Goal: Information Seeking & Learning: Check status

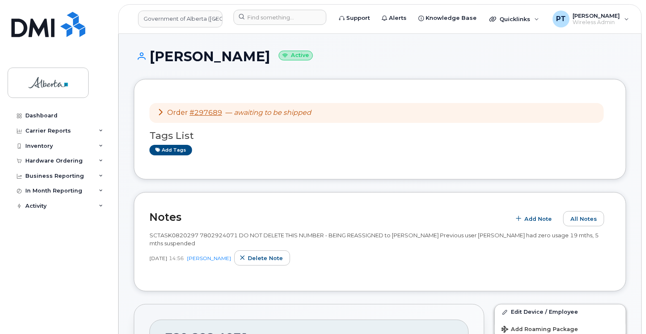
click at [226, 163] on div "Order #297689 — awaiting to be shipped Tags List Add tags" at bounding box center [380, 129] width 492 height 101
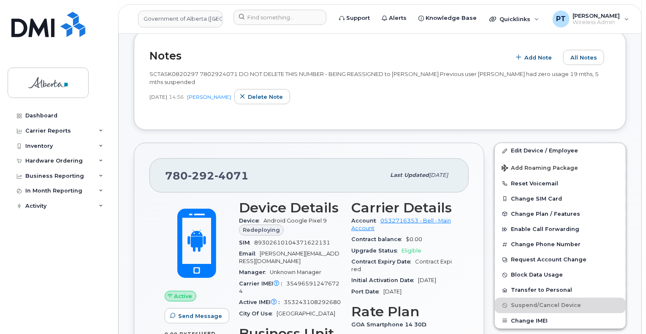
scroll to position [211, 0]
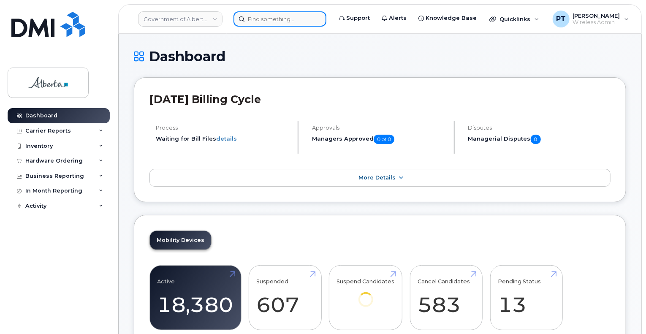
click at [256, 18] on input at bounding box center [280, 18] width 93 height 15
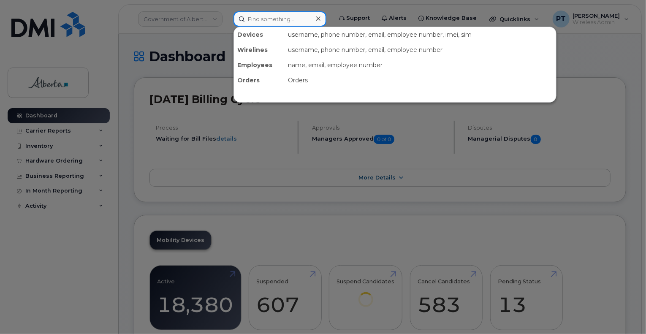
paste input "5878737127"
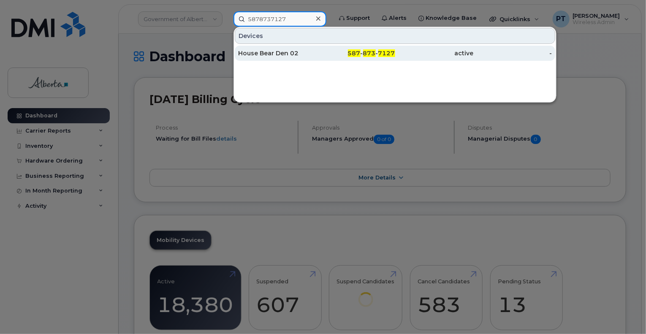
type input "5878737127"
click at [269, 52] on div "House Bear Den 02" at bounding box center [277, 53] width 79 height 8
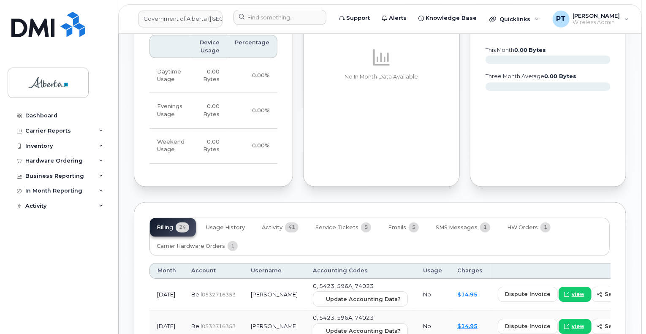
scroll to position [760, 0]
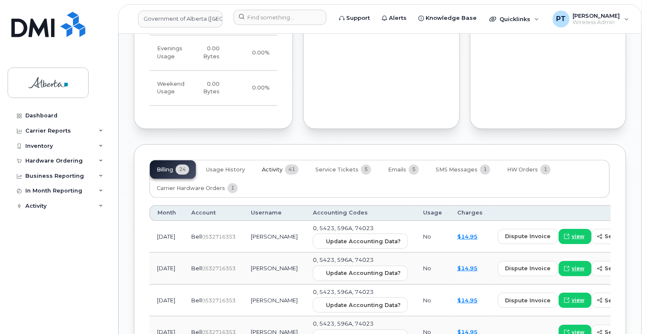
click at [269, 167] on span "Activity" at bounding box center [272, 170] width 21 height 7
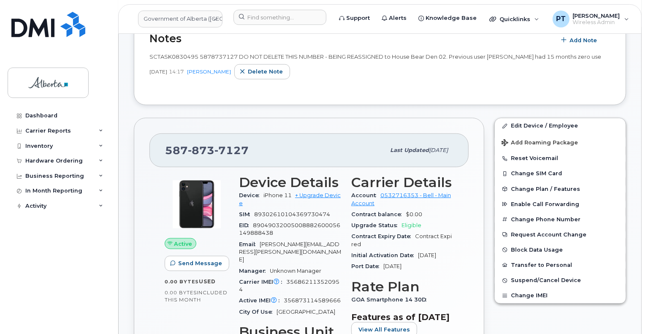
scroll to position [253, 0]
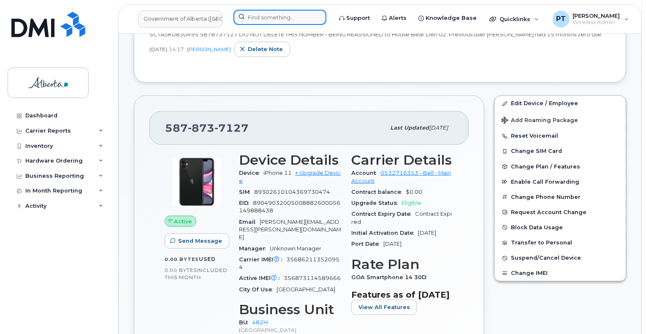
drag, startPoint x: 277, startPoint y: 16, endPoint x: 286, endPoint y: 15, distance: 8.6
click at [277, 16] on input at bounding box center [280, 17] width 93 height 15
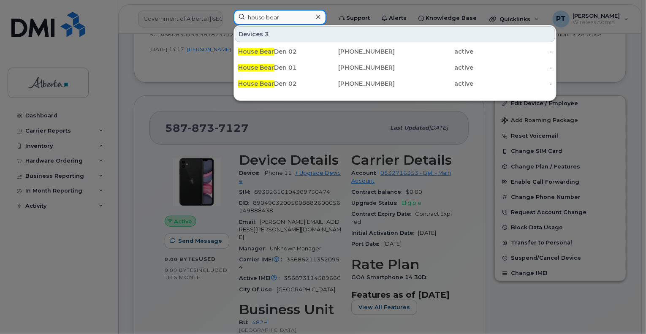
type input "house bear"
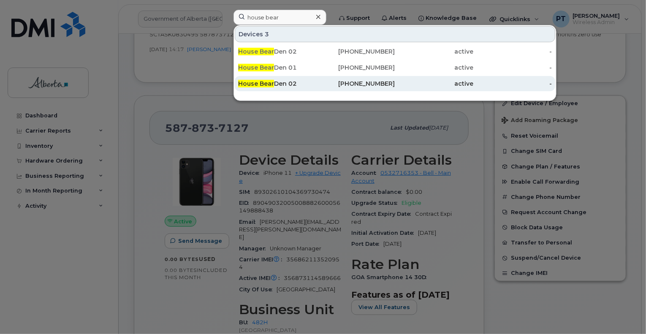
click at [258, 81] on span "House Bear" at bounding box center [256, 84] width 36 height 8
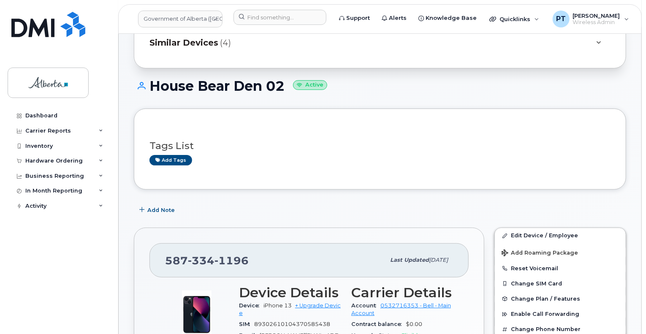
scroll to position [127, 0]
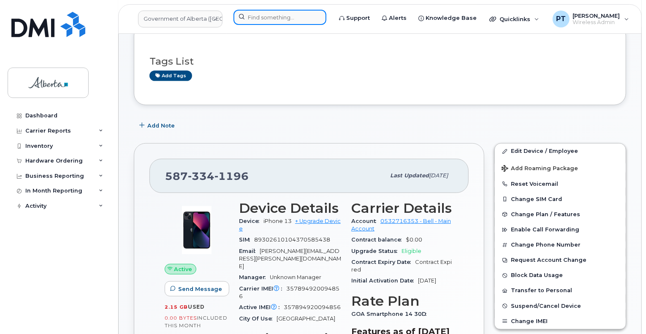
drag, startPoint x: 300, startPoint y: 20, endPoint x: 292, endPoint y: 21, distance: 8.1
click at [299, 20] on input at bounding box center [280, 17] width 93 height 15
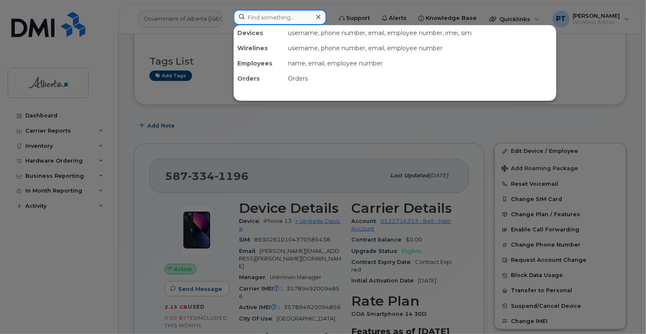
click at [270, 18] on input at bounding box center [280, 17] width 93 height 15
paste input "5879857722"
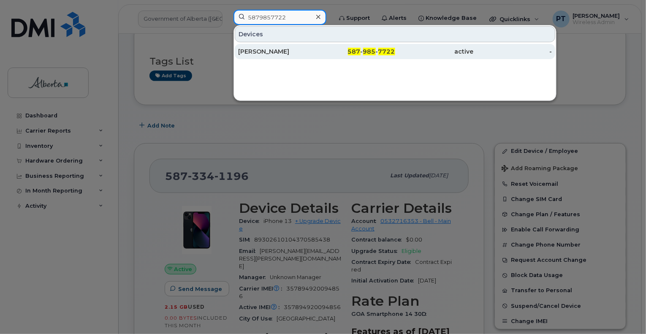
type input "5879857722"
click at [260, 54] on div "Nabil Rahman" at bounding box center [277, 51] width 79 height 8
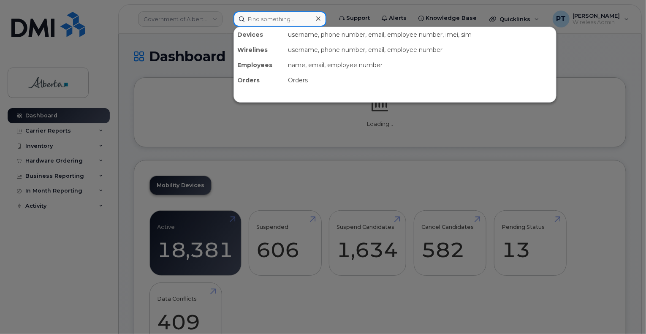
click at [286, 18] on input at bounding box center [280, 18] width 93 height 15
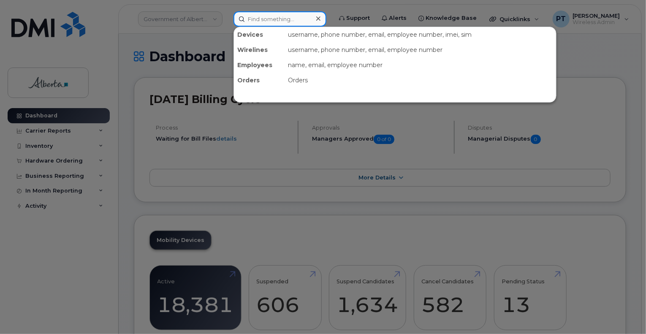
type input "b"
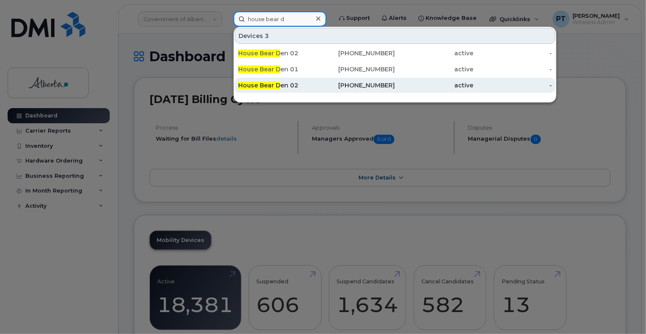
type input "house bear d"
click at [268, 87] on span "House Bear D" at bounding box center [259, 85] width 42 height 8
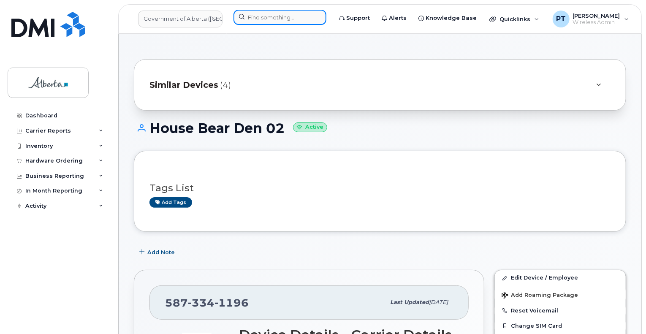
drag, startPoint x: 265, startPoint y: 14, endPoint x: 288, endPoint y: 16, distance: 22.9
click at [265, 14] on input at bounding box center [280, 17] width 93 height 15
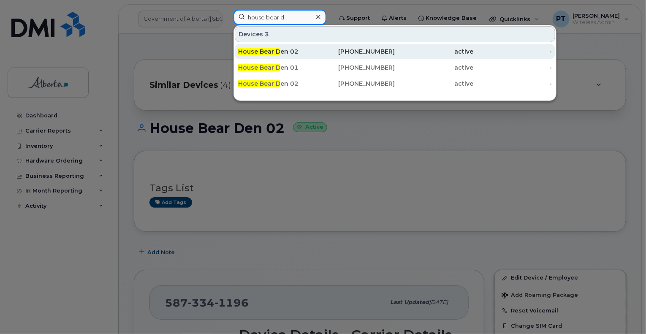
type input "house bear d"
click at [395, 55] on div "587-873-7127" at bounding box center [434, 51] width 79 height 15
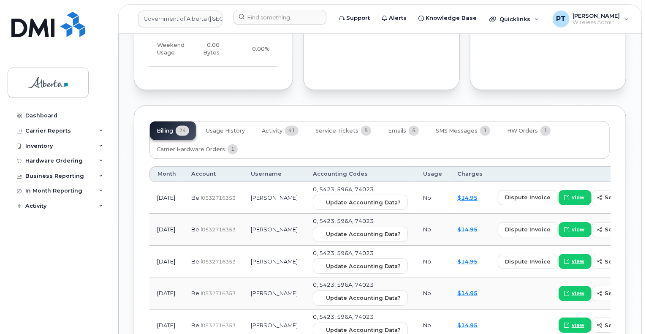
scroll to position [802, 0]
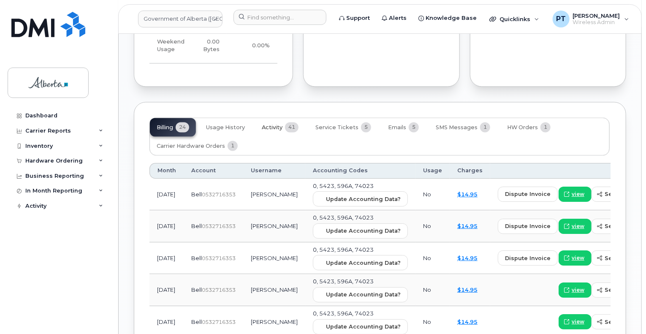
click at [277, 125] on span "Activity" at bounding box center [272, 128] width 21 height 7
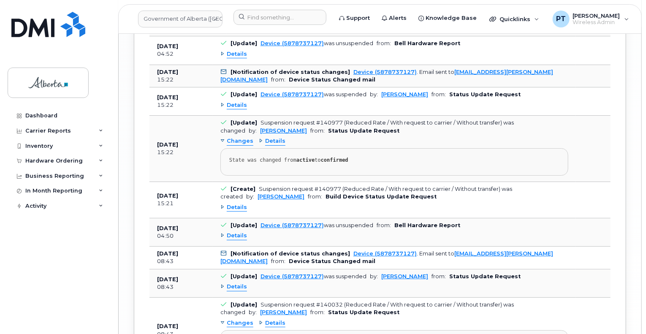
scroll to position [1562, 0]
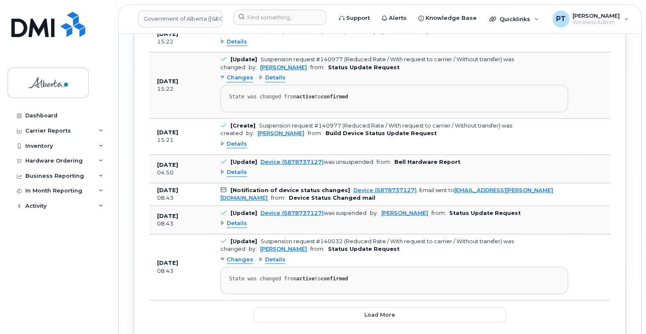
click at [242, 220] on span "Details" at bounding box center [237, 224] width 20 height 8
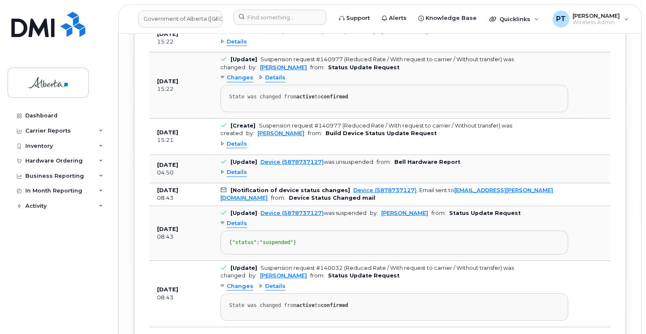
click at [236, 168] on span "Details" at bounding box center [237, 172] width 20 height 8
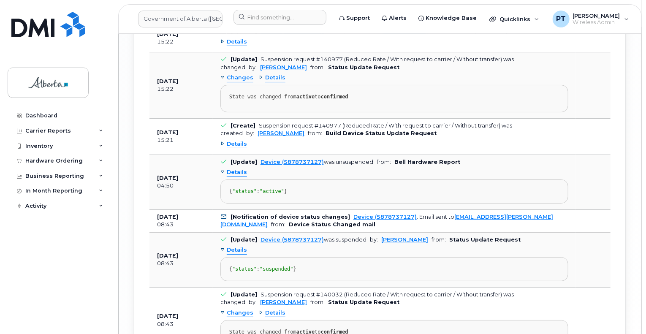
click at [237, 140] on span "Details" at bounding box center [237, 144] width 20 height 8
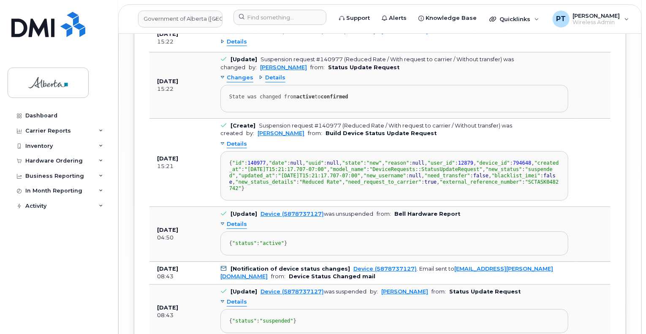
click at [237, 140] on span "Details" at bounding box center [237, 144] width 20 height 8
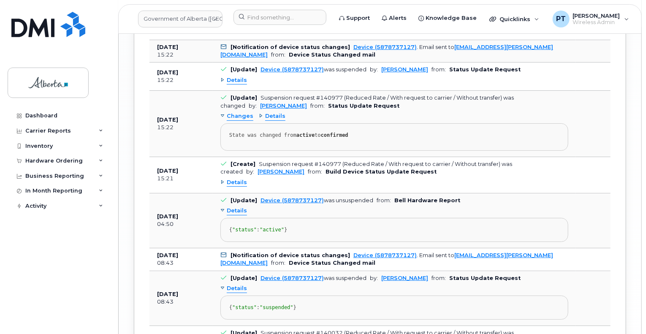
scroll to position [1478, 0]
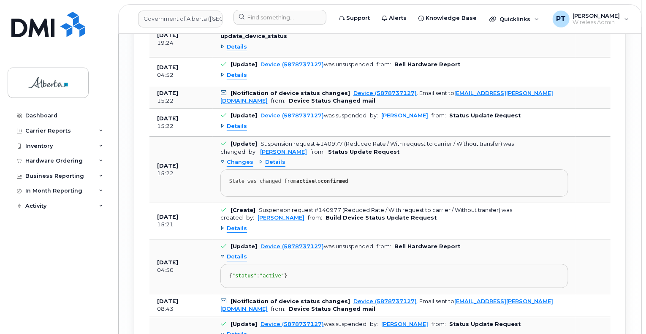
click at [225, 122] on div "Details" at bounding box center [233, 126] width 27 height 8
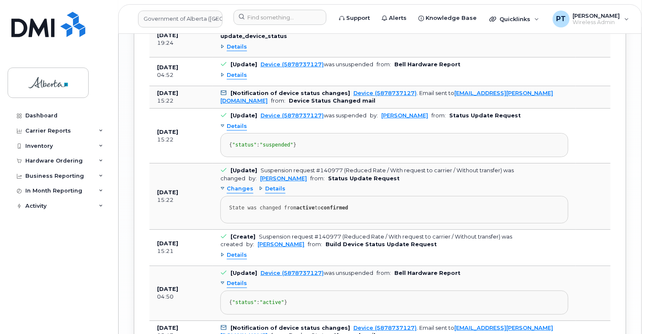
click at [242, 192] on div "Changes Details State was changed from active to confirmed" at bounding box center [394, 202] width 348 height 41
click at [244, 187] on span "Changes" at bounding box center [240, 189] width 27 height 8
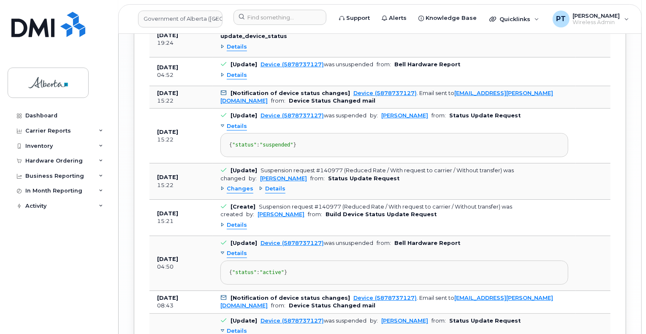
scroll to position [1436, 0]
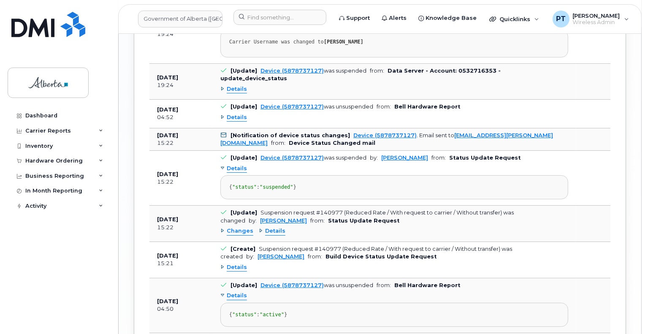
click at [239, 114] on span "Details" at bounding box center [237, 118] width 20 height 8
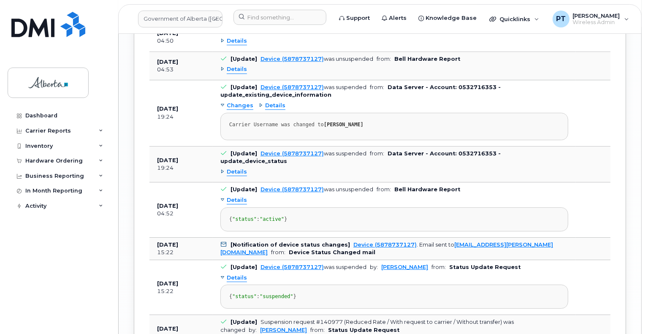
scroll to position [1351, 0]
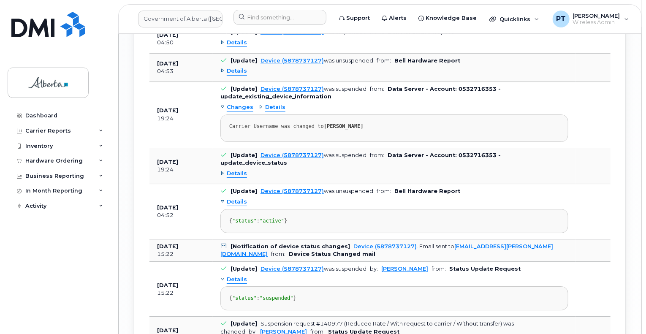
drag, startPoint x: 236, startPoint y: 158, endPoint x: 246, endPoint y: 156, distance: 9.4
click at [236, 170] on span "Details" at bounding box center [237, 174] width 20 height 8
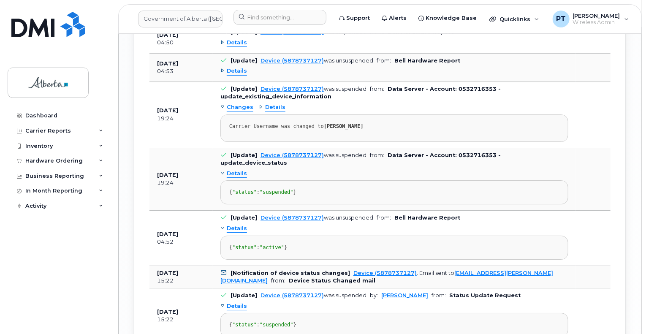
click at [240, 67] on span "Details" at bounding box center [237, 71] width 20 height 8
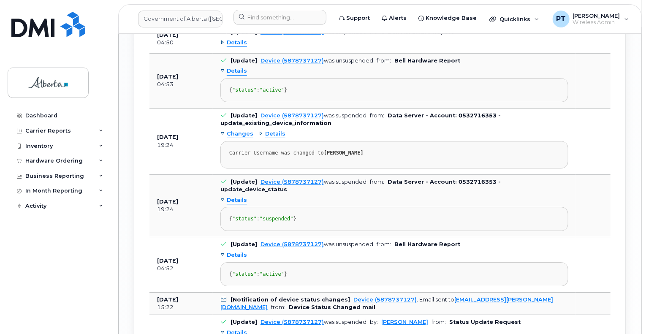
scroll to position [1309, 0]
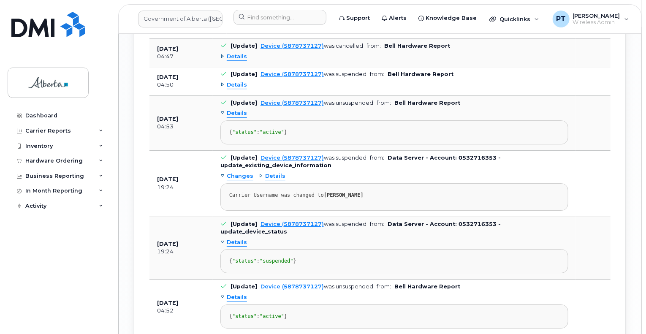
click at [235, 81] on span "Details" at bounding box center [237, 85] width 20 height 8
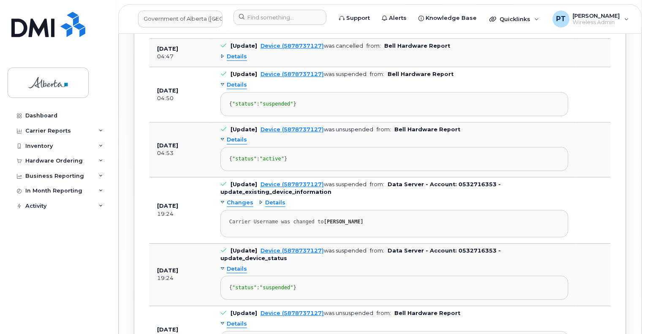
scroll to position [1225, 0]
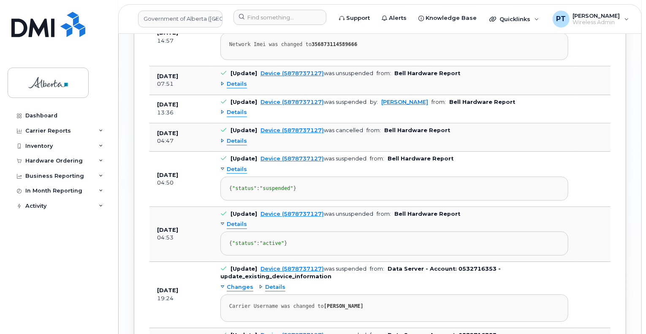
click at [231, 137] on span "Details" at bounding box center [237, 141] width 20 height 8
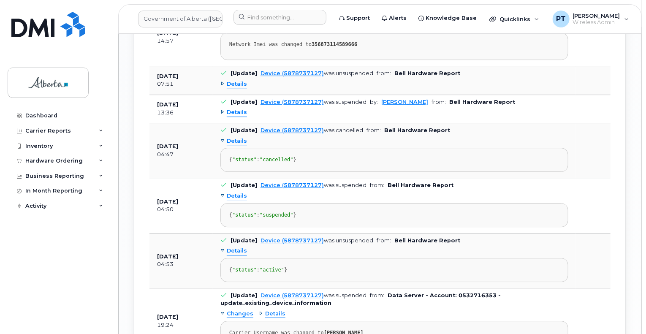
click at [231, 109] on span "Details" at bounding box center [237, 113] width 20 height 8
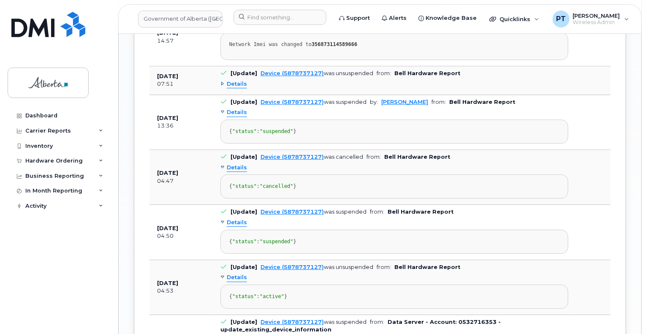
click at [233, 80] on span "Details" at bounding box center [237, 84] width 20 height 8
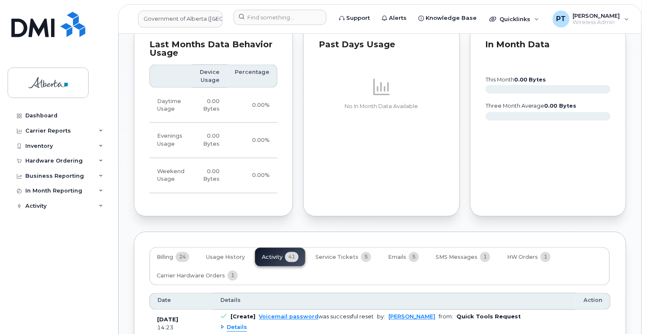
scroll to position [718, 0]
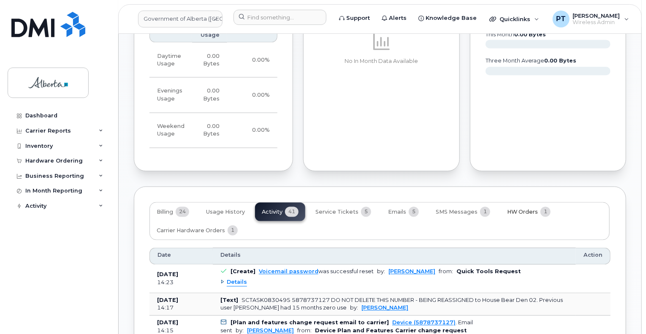
drag, startPoint x: 519, startPoint y: 203, endPoint x: 513, endPoint y: 194, distance: 10.7
click at [519, 209] on span "HW Orders" at bounding box center [522, 212] width 31 height 7
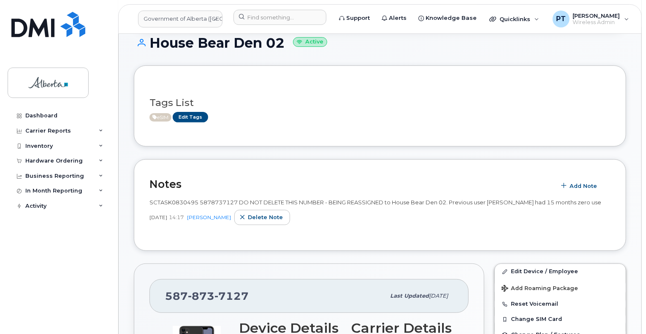
scroll to position [84, 0]
click at [158, 203] on span "SCTASK0830495 5878737127 DO NOT DELETE THIS NUMBER - BEING REASSIGNED to House …" at bounding box center [375, 203] width 452 height 7
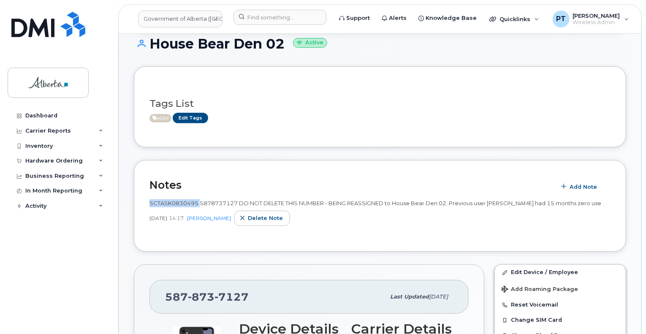
click at [158, 203] on span "SCTASK0830495 5878737127 DO NOT DELETE THIS NUMBER - BEING REASSIGNED to House …" at bounding box center [375, 203] width 452 height 7
copy span "SCTASK0830495"
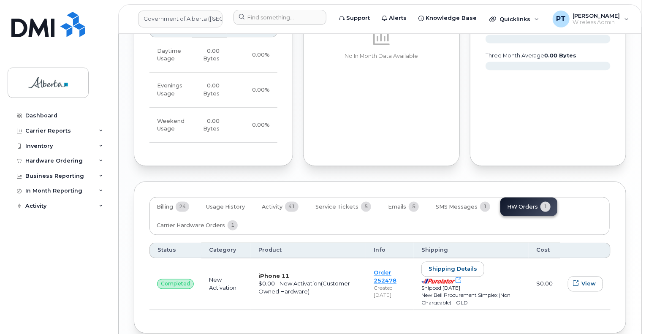
scroll to position [755, 0]
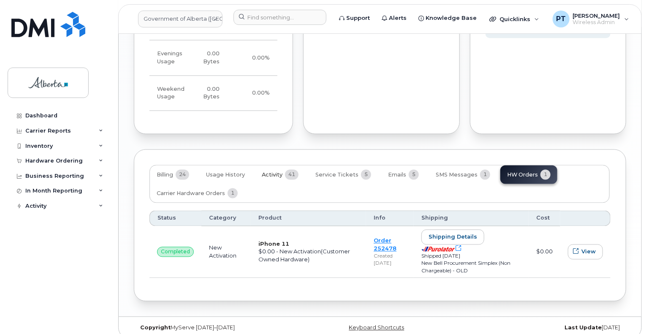
click at [271, 172] on span "Activity" at bounding box center [272, 175] width 21 height 7
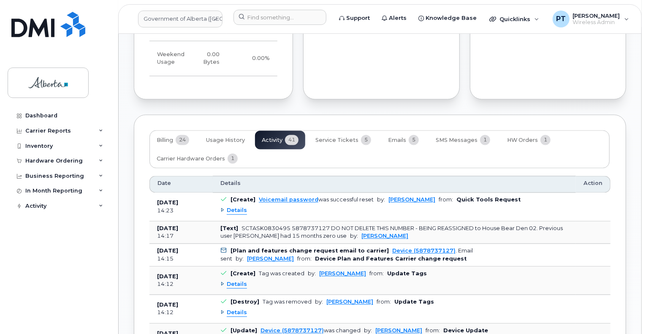
scroll to position [839, 0]
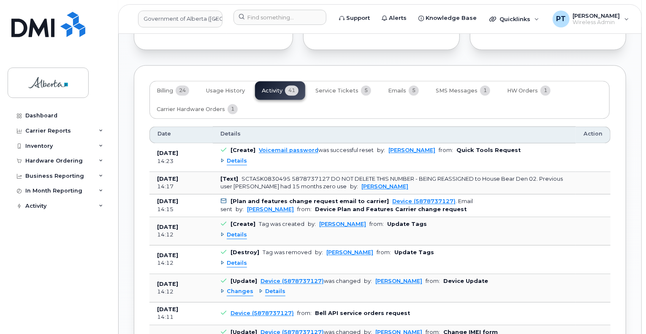
click at [232, 157] on span "Details" at bounding box center [237, 161] width 20 height 8
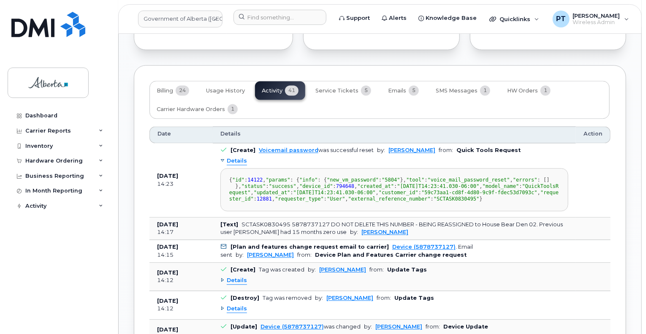
click at [232, 157] on span "Details" at bounding box center [237, 161] width 20 height 8
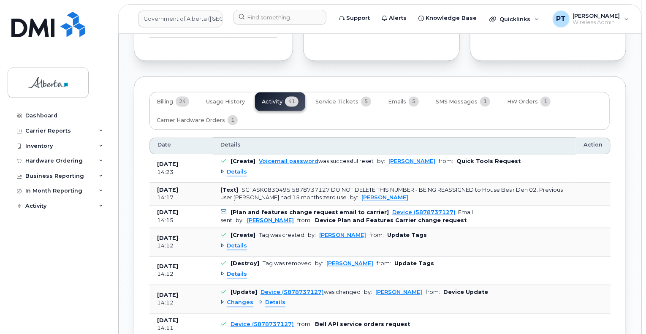
scroll to position [882, 0]
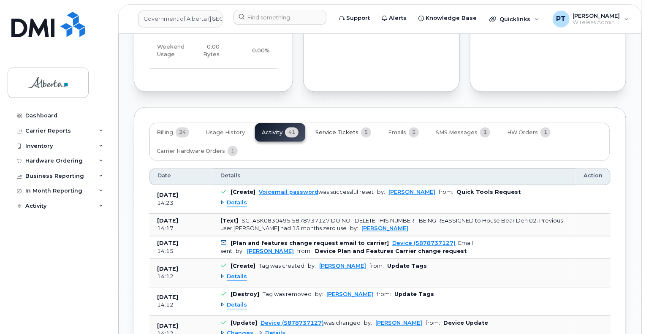
click at [334, 130] on span "Service Tickets" at bounding box center [336, 133] width 43 height 7
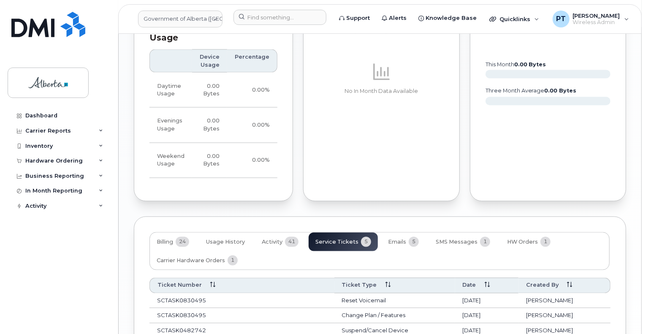
scroll to position [785, 0]
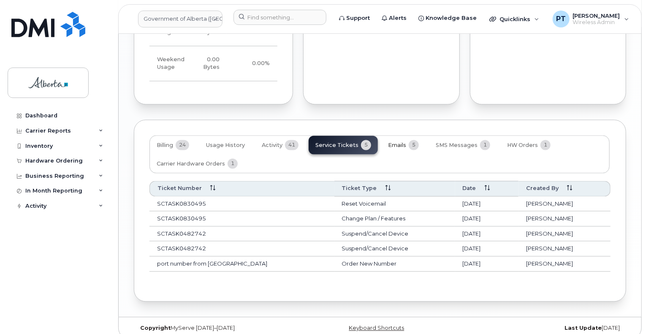
click at [394, 142] on span "Emails" at bounding box center [397, 145] width 18 height 7
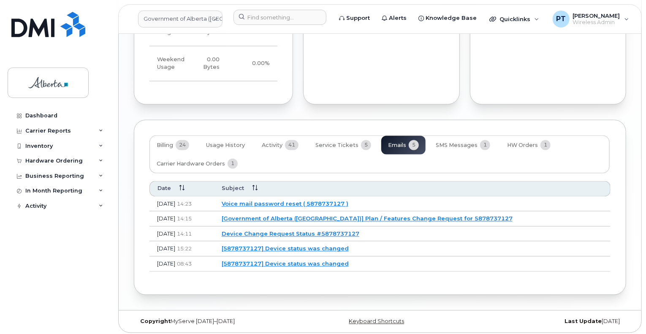
scroll to position [778, 0]
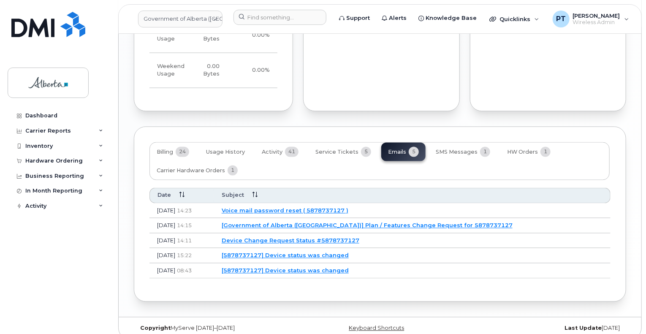
click at [311, 222] on link "[Government of Alberta ([GEOGRAPHIC_DATA])] Plan / Features Change Request for …" at bounding box center [367, 225] width 291 height 7
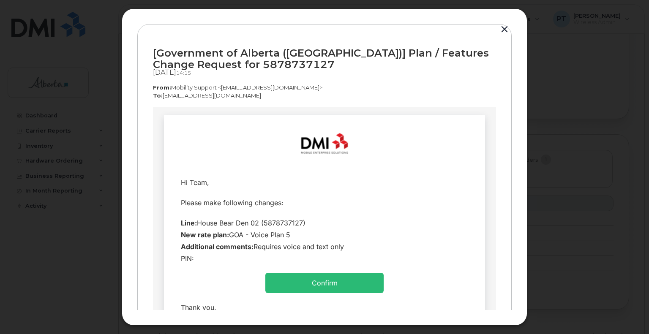
scroll to position [42, 0]
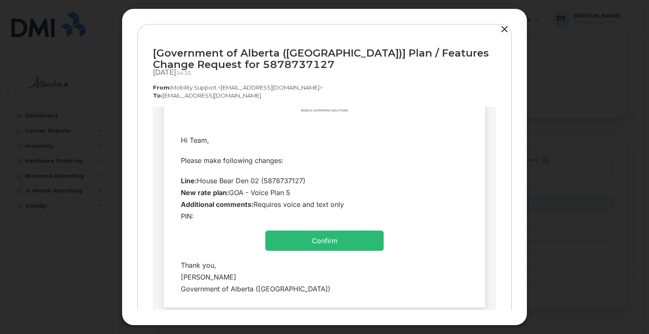
click at [500, 30] on button "button" at bounding box center [504, 30] width 13 height 12
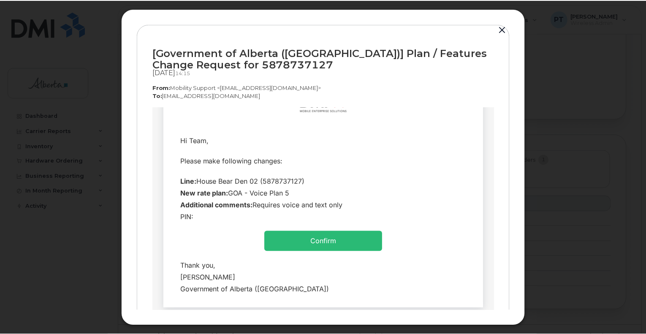
scroll to position [778, 0]
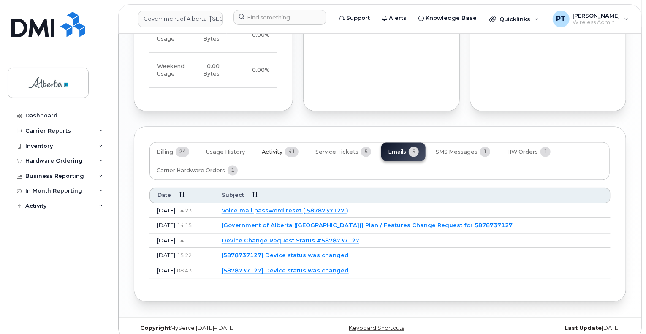
click at [274, 149] on span "Activity" at bounding box center [272, 152] width 21 height 7
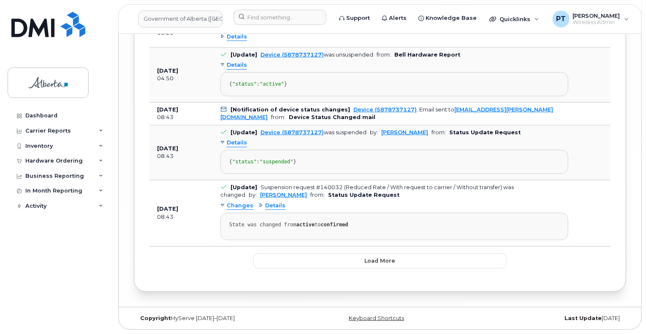
scroll to position [1964, 0]
click at [383, 261] on span "Load more" at bounding box center [380, 261] width 31 height 8
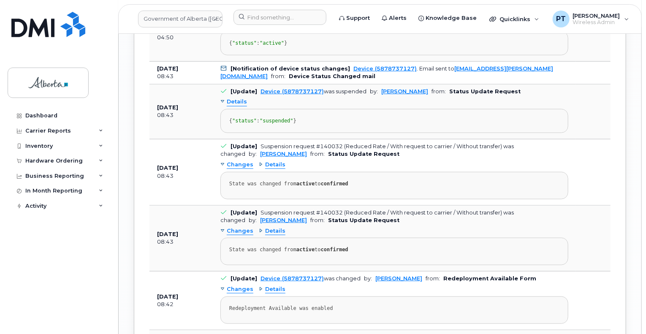
scroll to position [1879, 0]
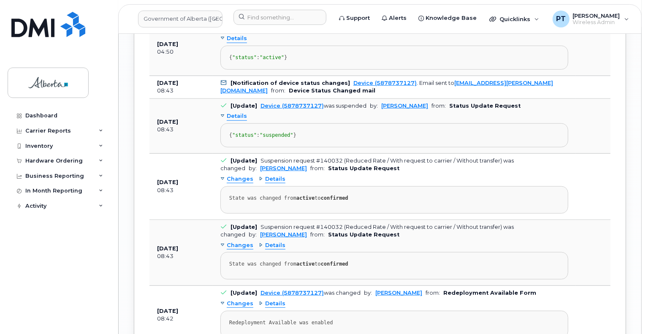
click at [235, 14] on span "Details" at bounding box center [237, 10] width 20 height 8
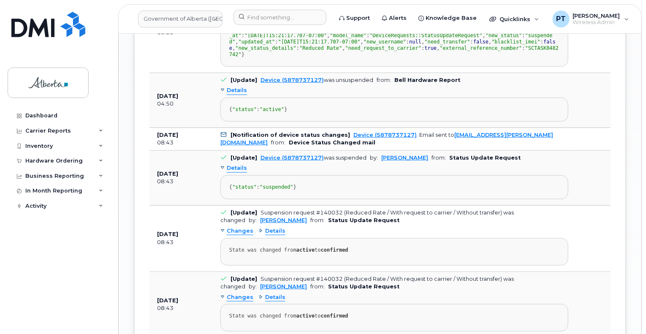
click at [235, 14] on span "Details" at bounding box center [237, 10] width 20 height 8
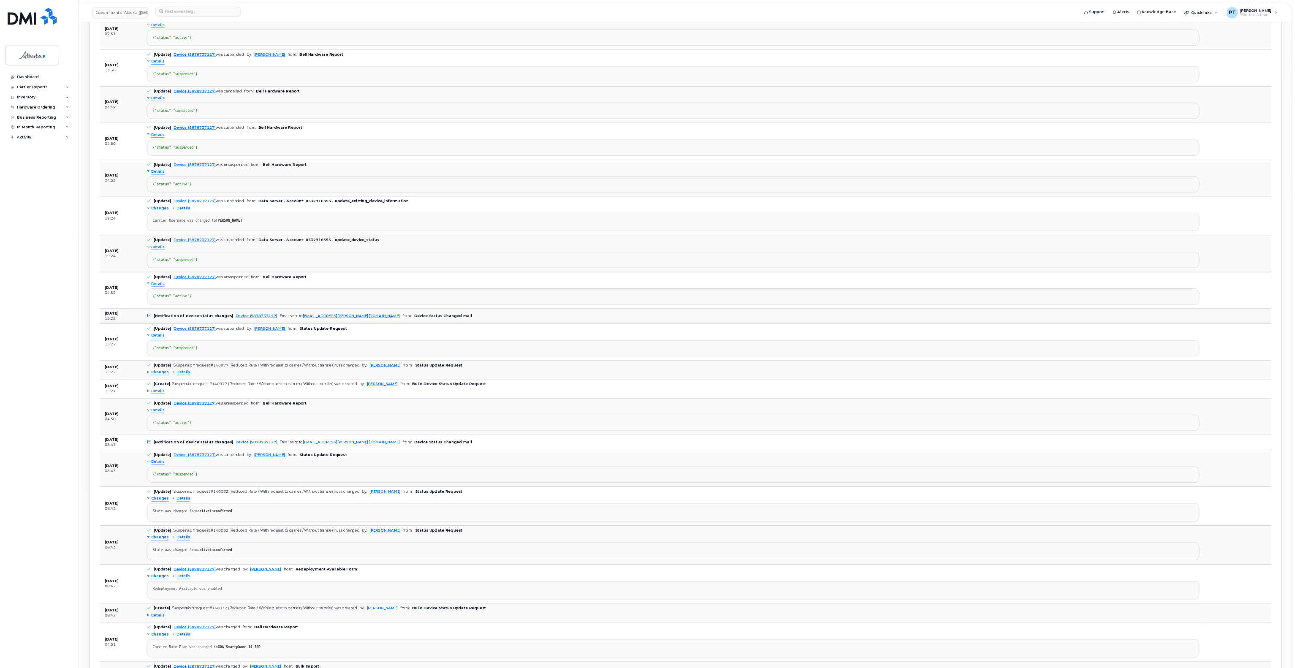
scroll to position [1176, 0]
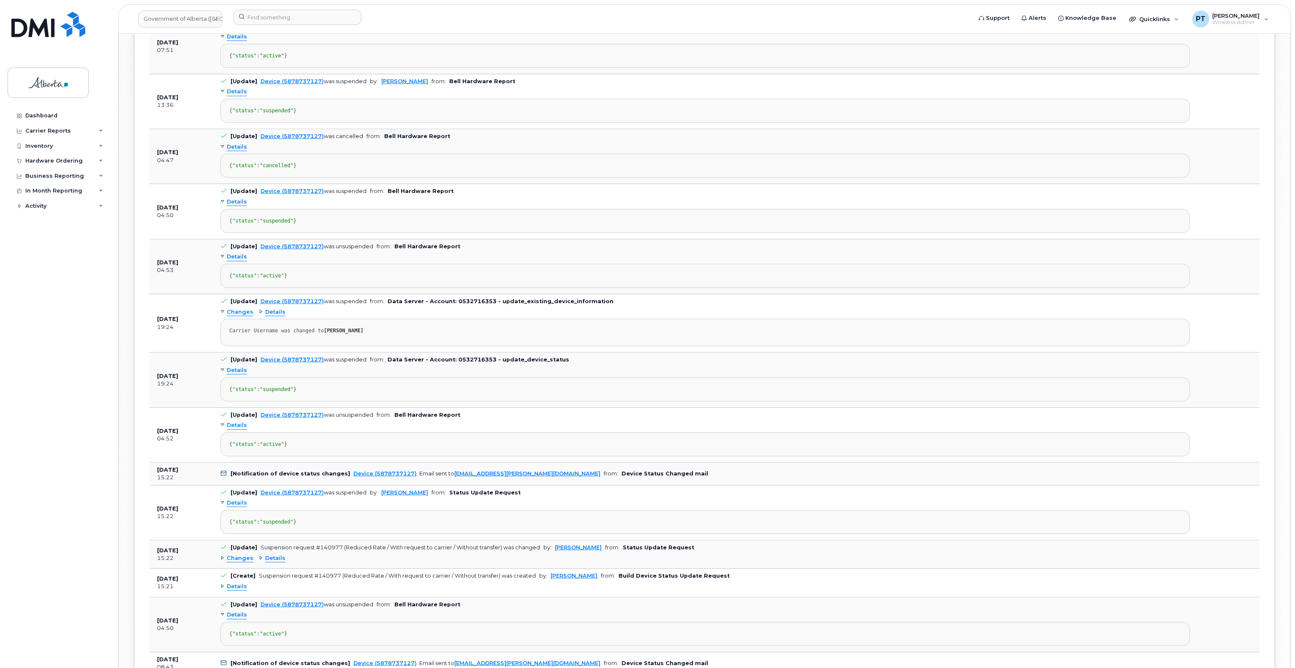
drag, startPoint x: 1267, startPoint y: 2, endPoint x: 239, endPoint y: 392, distance: 1099.9
click at [239, 316] on span "Changes" at bounding box center [240, 312] width 27 height 8
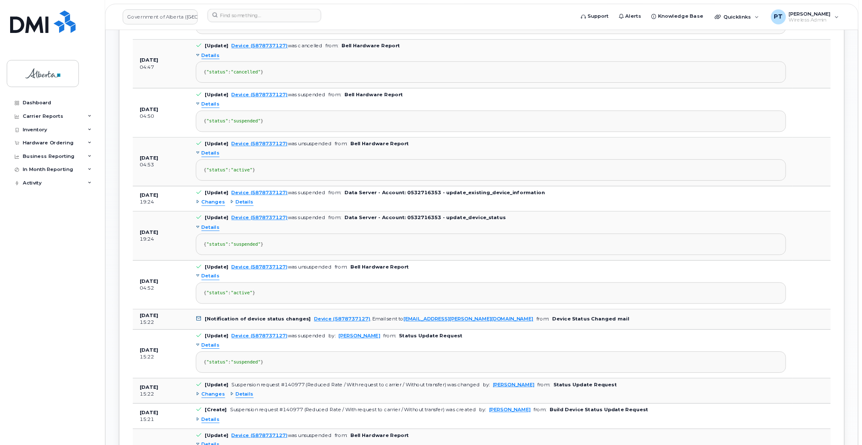
scroll to position [1260, 0]
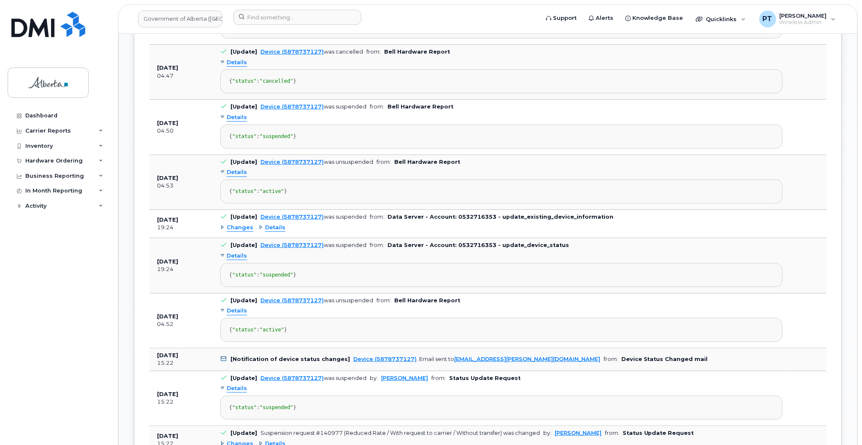
drag, startPoint x: 1274, startPoint y: 0, endPoint x: 540, endPoint y: 419, distance: 845.0
click at [542, 333] on div "{ "status" : "active" }" at bounding box center [501, 330] width 545 height 6
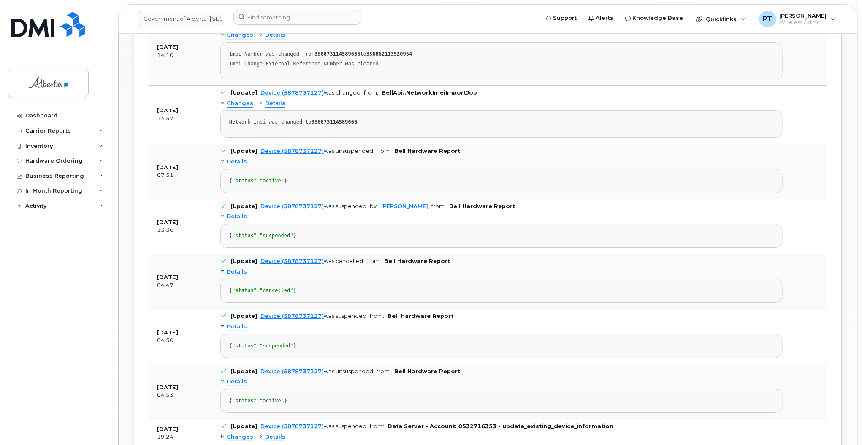
scroll to position [1091, 0]
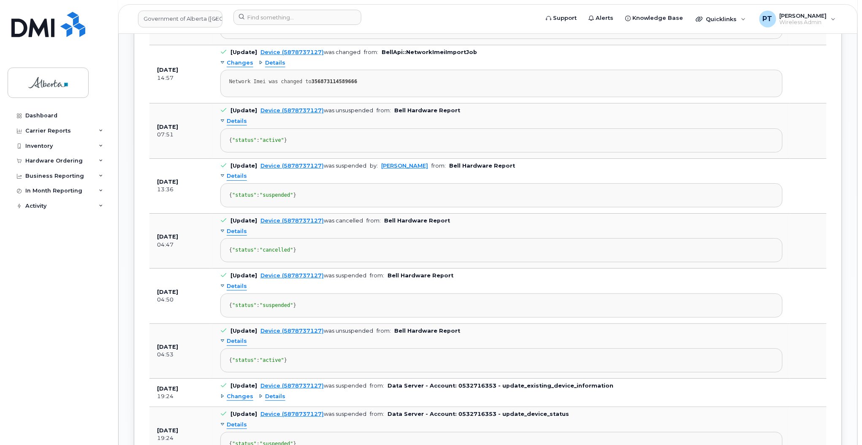
drag, startPoint x: 146, startPoint y: 47, endPoint x: 151, endPoint y: 73, distance: 26.6
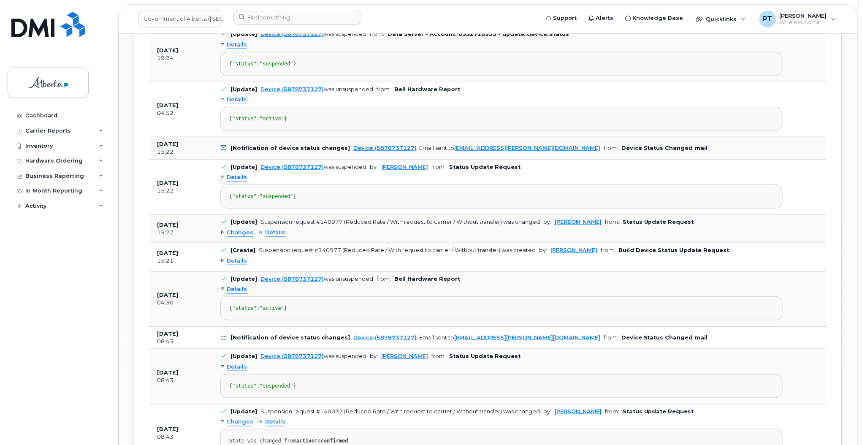
scroll to position [1478, 0]
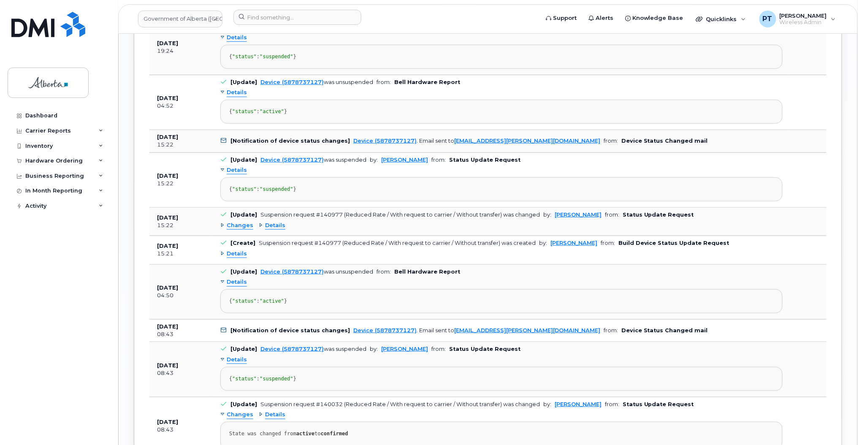
drag, startPoint x: 193, startPoint y: 53, endPoint x: 544, endPoint y: 411, distance: 500.8
click at [544, 334] on tbody "Aug 13, 2025 14:23 [Create] Voicemail password was successful reset by: Kay Mah…" at bounding box center [487, 363] width 677 height 1910
copy tbody "4 07:51 [Update] Device (5878737127) was unsuspended from: Bell Hardware Report…"
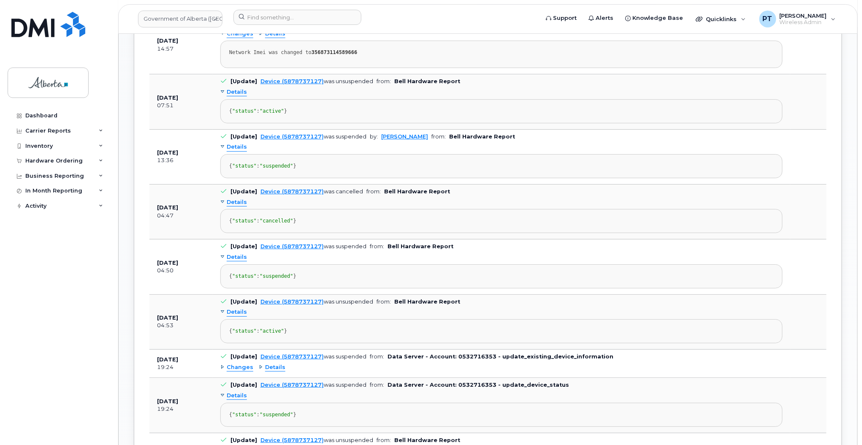
scroll to position [1028, 0]
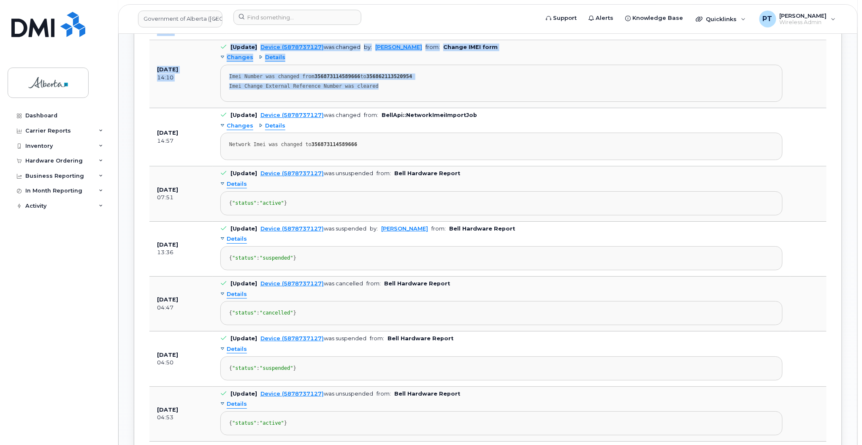
click at [480, 314] on td "[Update] Device (5878737127) was cancelled from: Bell Hardware Report Details {…" at bounding box center [502, 304] width 578 height 55
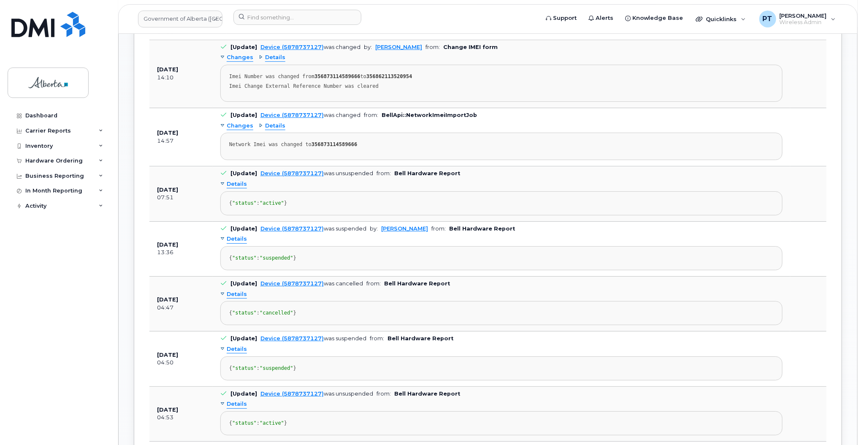
click at [153, 171] on td "May 28, 2024 07:51" at bounding box center [180, 193] width 63 height 55
drag, startPoint x: 163, startPoint y: 174, endPoint x: 192, endPoint y: 198, distance: 37.7
click at [169, 210] on td "May 28, 2024 07:51" at bounding box center [180, 193] width 63 height 55
click at [340, 192] on div "Details { "status" : "active" }" at bounding box center [501, 196] width 562 height 38
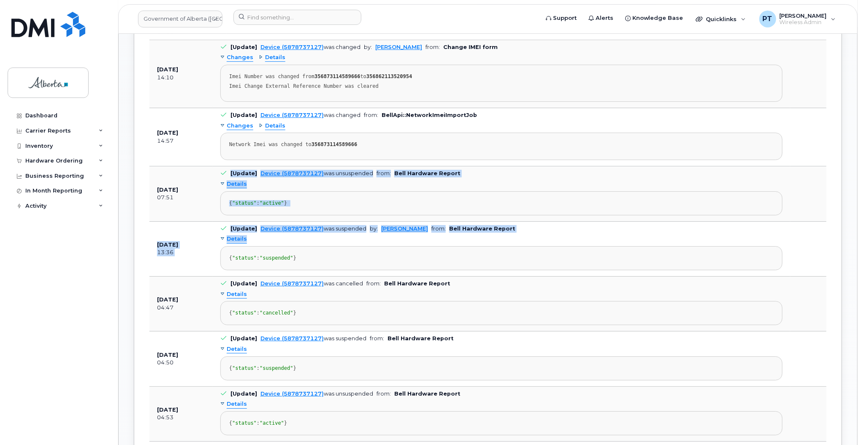
drag, startPoint x: 231, startPoint y: 174, endPoint x: 199, endPoint y: 215, distance: 50.8
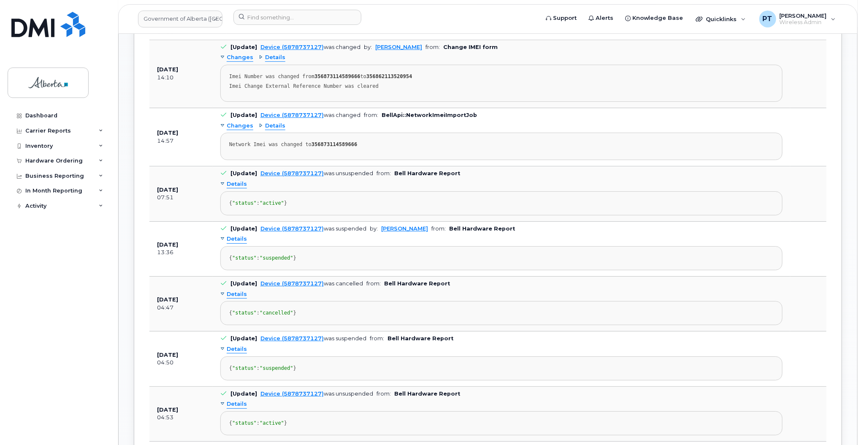
click at [160, 170] on td "May 28, 2024 07:51" at bounding box center [180, 193] width 63 height 55
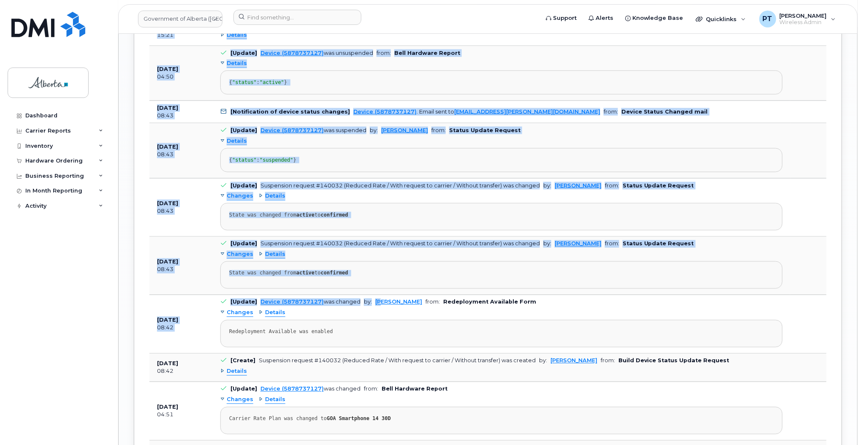
scroll to position [1700, 0]
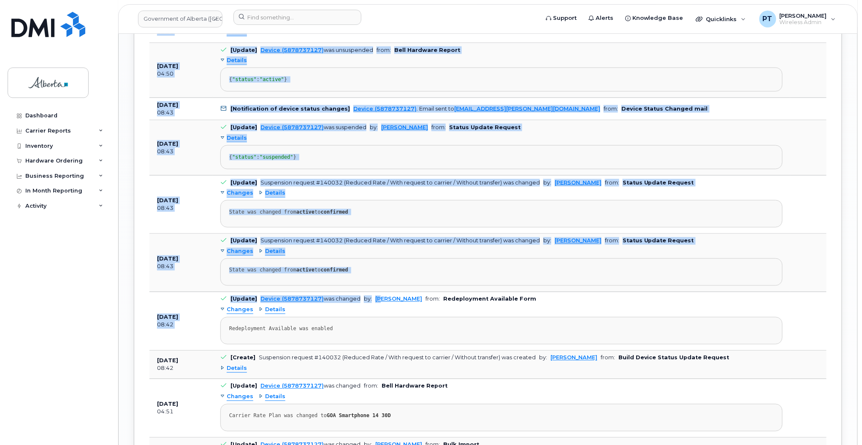
drag, startPoint x: 153, startPoint y: 169, endPoint x: 422, endPoint y: 206, distance: 271.4
click at [422, 206] on tbody "Aug 13, 2025 14:23 [Create] Voicemail password was successful reset by: Kay Mah…" at bounding box center [487, 141] width 677 height 1910
copy tbody "May 28, 2024 07:51 [Update] Device (5878737127) was unsuspended from: Bell Hard…"
click at [487, 112] on link "[EMAIL_ADDRESS][PERSON_NAME][DOMAIN_NAME]" at bounding box center [527, 109] width 146 height 6
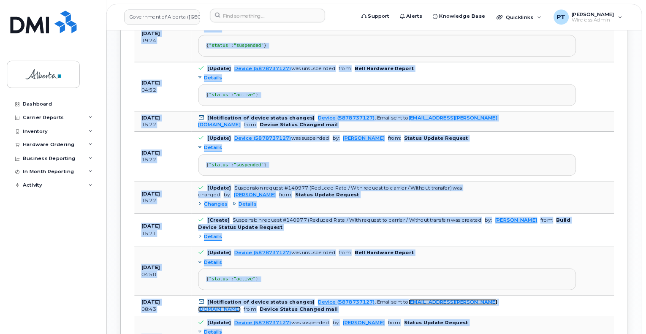
scroll to position [1531, 0]
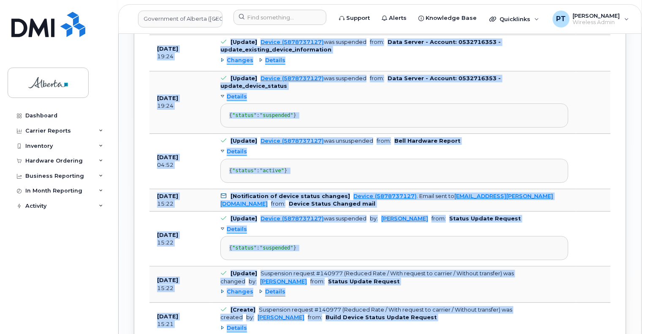
drag, startPoint x: 824, startPoint y: 6, endPoint x: 221, endPoint y: 233, distance: 644.2
click at [221, 183] on pre "{ "status" : "active" }" at bounding box center [394, 171] width 348 height 24
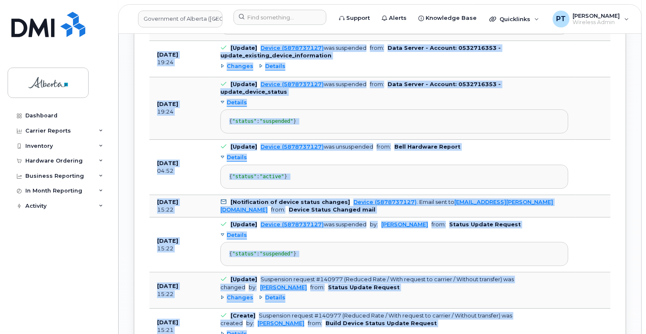
scroll to position [1278, 0]
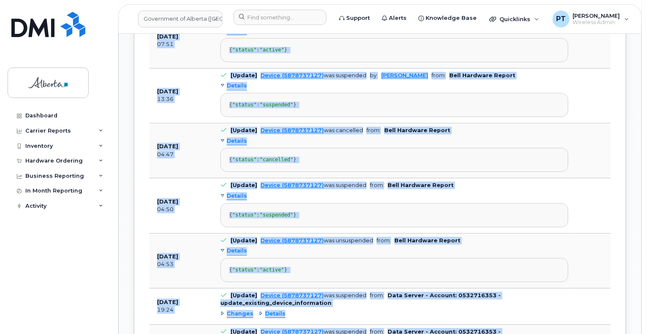
click at [507, 166] on pre "{ "status" : "cancelled" }" at bounding box center [394, 160] width 348 height 24
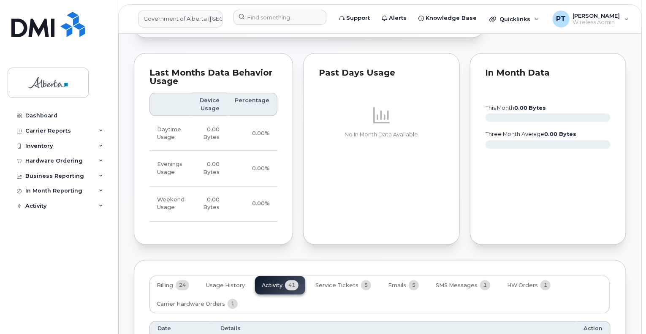
scroll to position [813, 0]
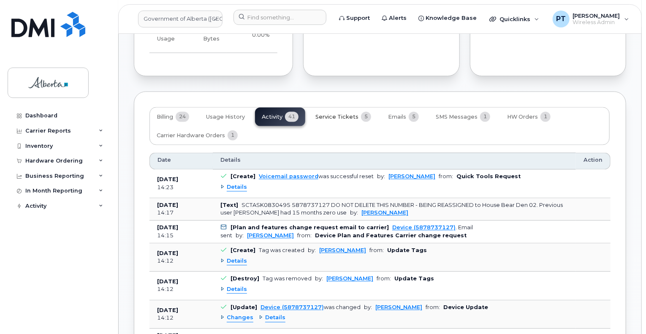
click at [336, 114] on span "Service Tickets" at bounding box center [336, 117] width 43 height 7
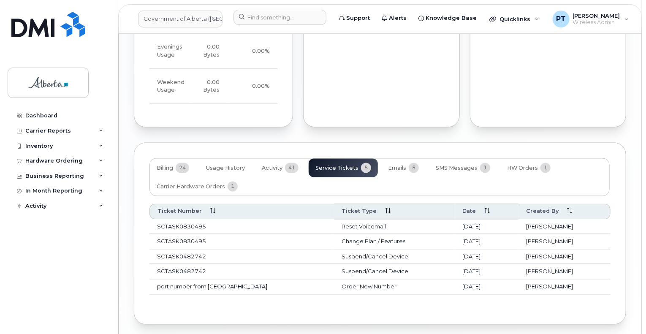
scroll to position [785, 0]
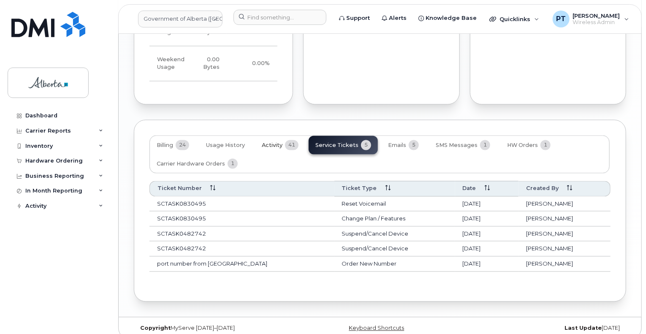
drag, startPoint x: 269, startPoint y: 135, endPoint x: 268, endPoint y: 145, distance: 9.8
click at [269, 142] on span "Activity" at bounding box center [272, 145] width 21 height 7
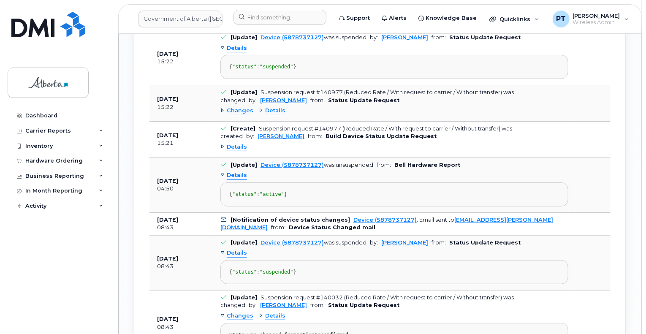
scroll to position [1714, 0]
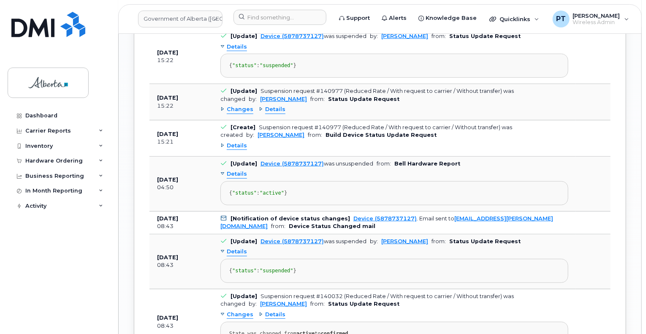
click at [250, 114] on span "Changes" at bounding box center [240, 110] width 27 height 8
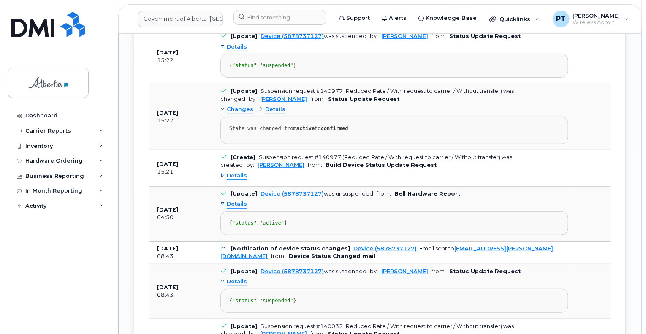
drag, startPoint x: 250, startPoint y: 195, endPoint x: 298, endPoint y: 197, distance: 48.6
click at [249, 114] on span "Changes" at bounding box center [240, 110] width 27 height 8
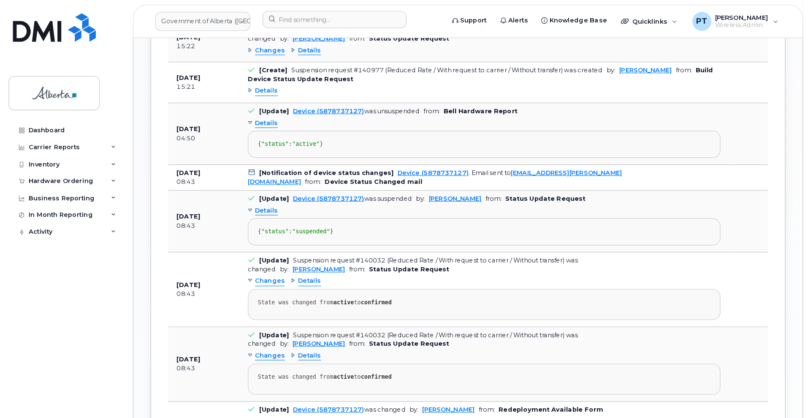
scroll to position [1714, 0]
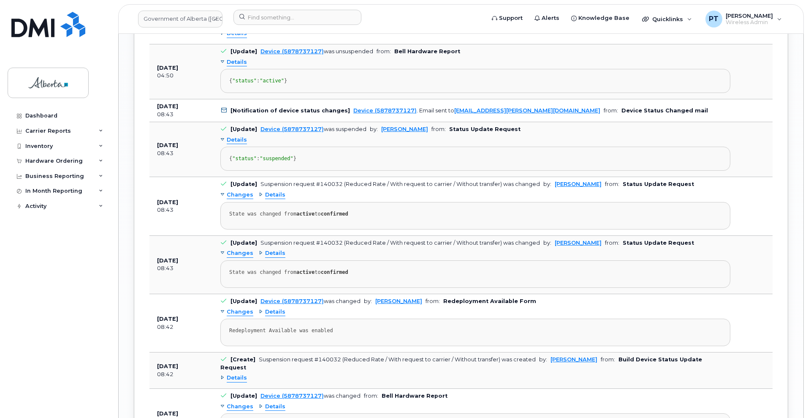
drag, startPoint x: 568, startPoint y: 0, endPoint x: 604, endPoint y: 159, distance: 163.4
click at [604, 93] on pre "{ "status" : "active" }" at bounding box center [475, 81] width 510 height 24
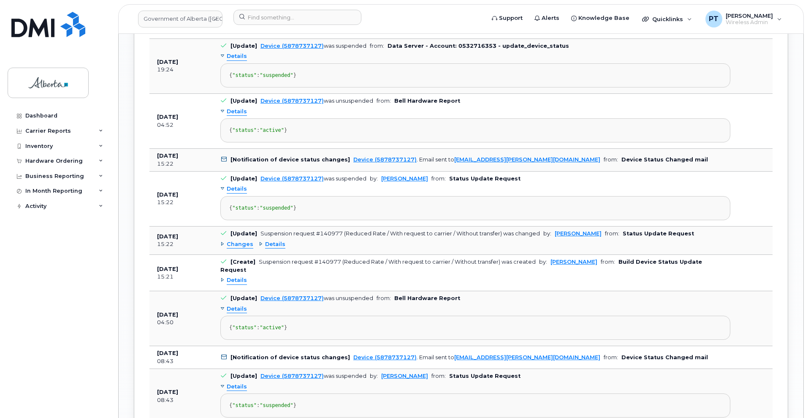
scroll to position [1450, 0]
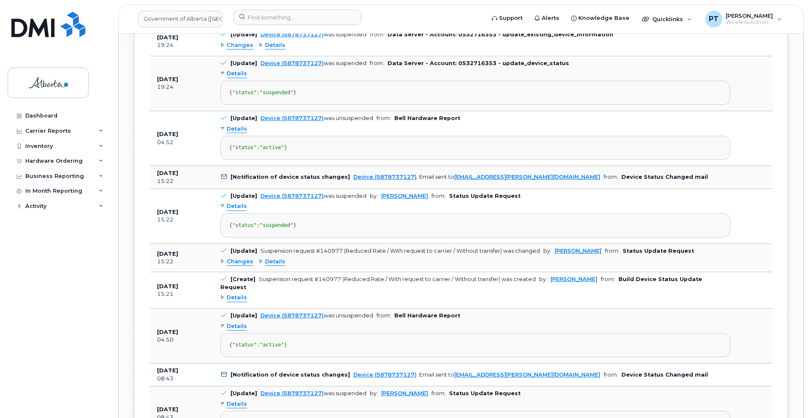
click at [234, 49] on span "Changes" at bounding box center [240, 45] width 27 height 8
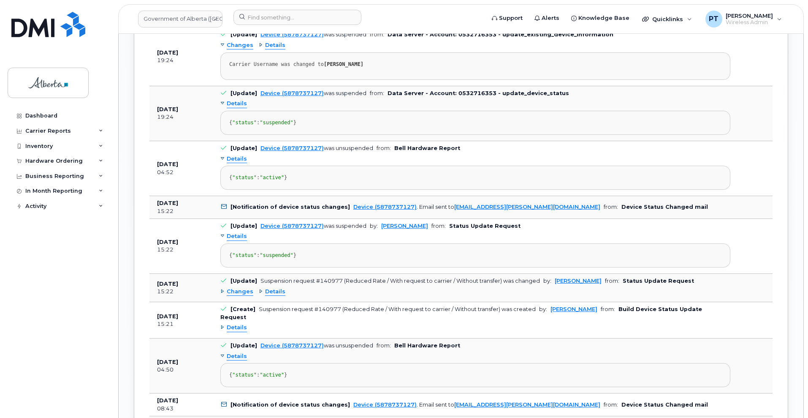
click at [234, 49] on span "Changes" at bounding box center [240, 45] width 27 height 8
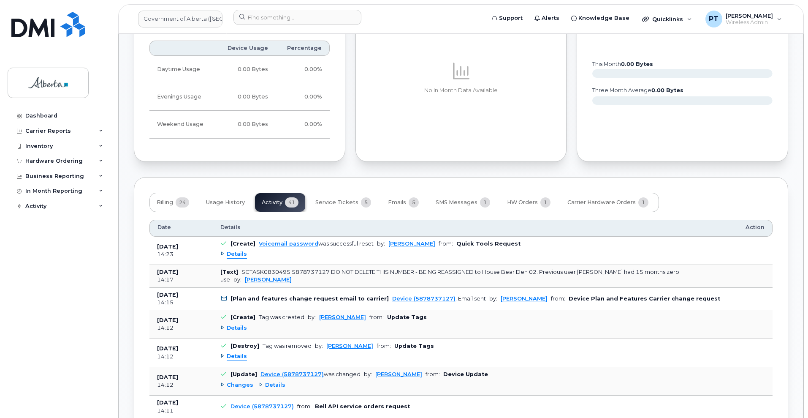
scroll to position [739, 0]
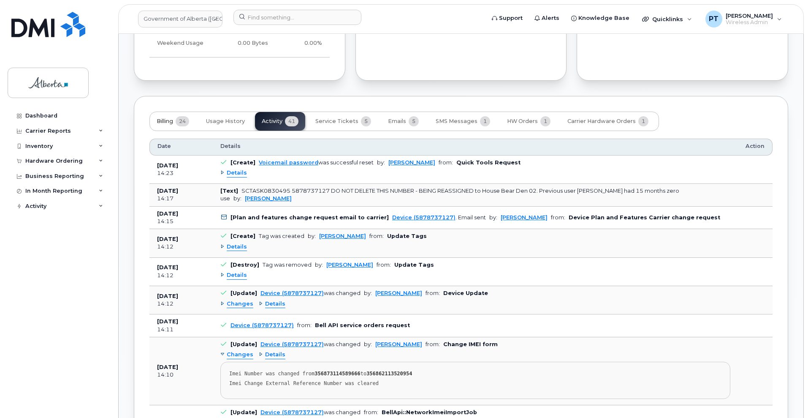
click at [166, 118] on span "Billing" at bounding box center [165, 121] width 16 height 7
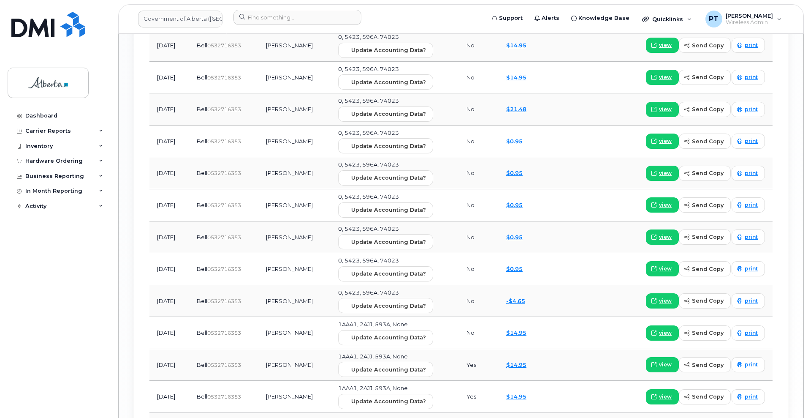
scroll to position [1267, 0]
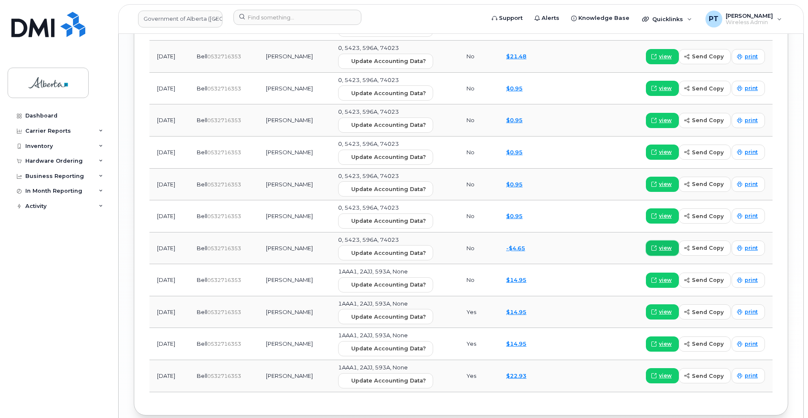
click at [646, 244] on span "view" at bounding box center [665, 248] width 13 height 8
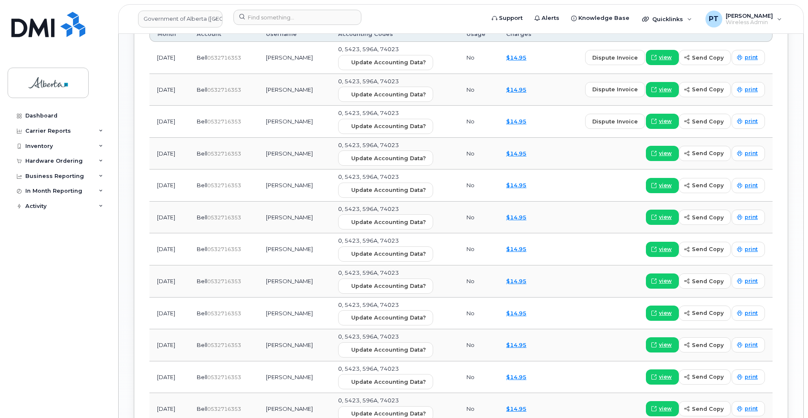
scroll to position [739, 0]
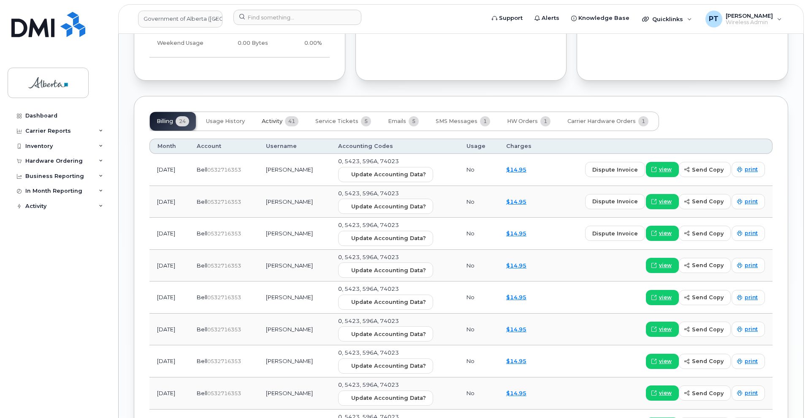
click at [271, 118] on span "Activity" at bounding box center [272, 121] width 21 height 7
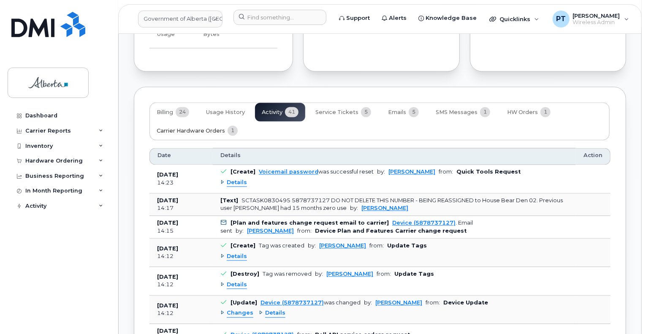
scroll to position [781, 0]
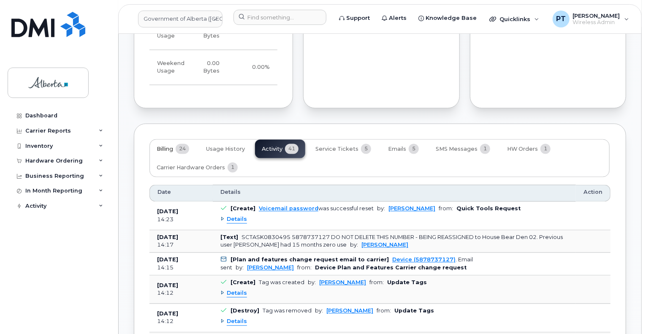
click at [155, 140] on button "Billing 24" at bounding box center [173, 149] width 46 height 19
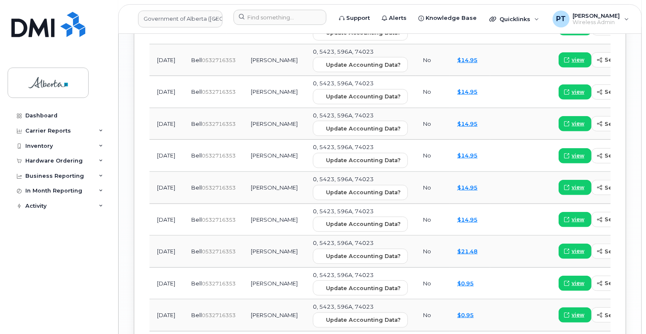
scroll to position [1161, 0]
click at [572, 247] on span "view" at bounding box center [578, 251] width 13 height 8
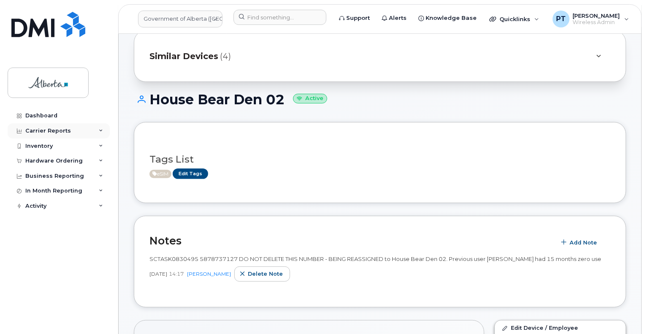
scroll to position [0, 0]
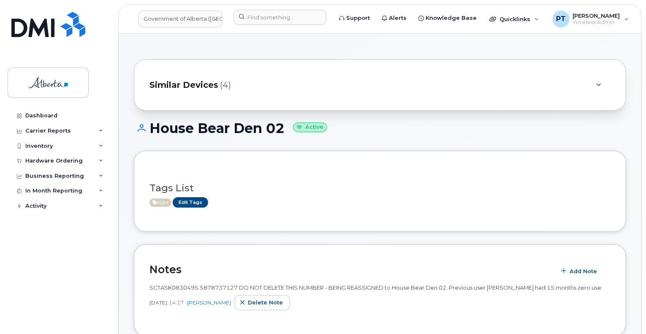
click at [326, 215] on div "Tags List eSIM Edit Tags" at bounding box center [379, 191] width 461 height 50
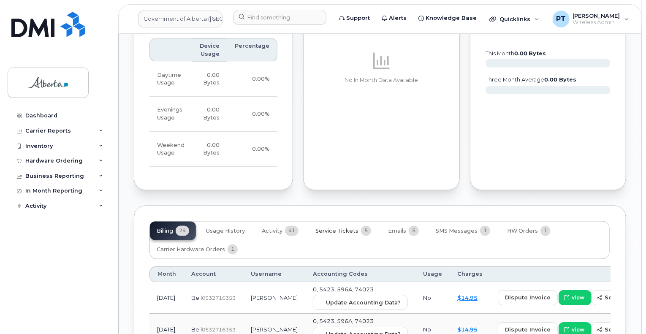
scroll to position [760, 0]
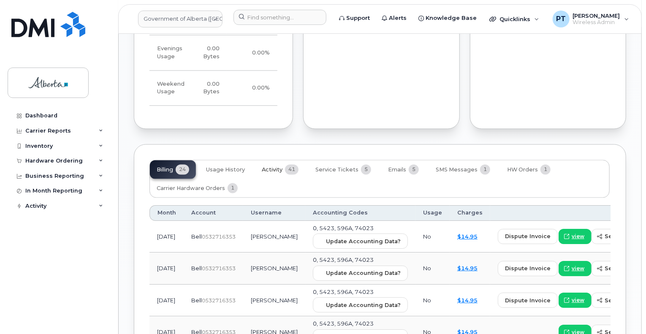
click at [275, 167] on span "Activity" at bounding box center [272, 170] width 21 height 7
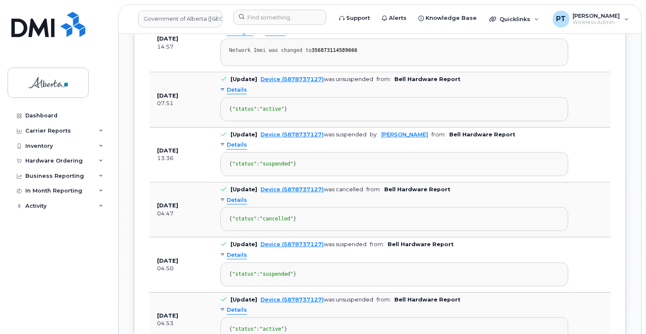
scroll to position [1309, 0]
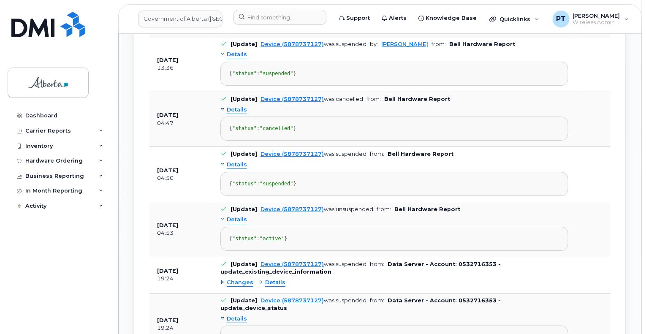
click at [235, 114] on span "Details" at bounding box center [237, 110] width 20 height 8
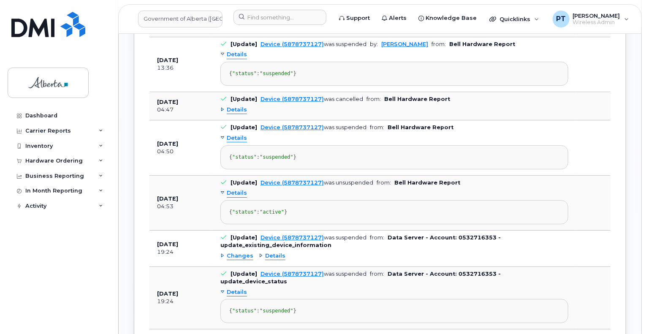
click at [235, 114] on span "Details" at bounding box center [237, 110] width 20 height 8
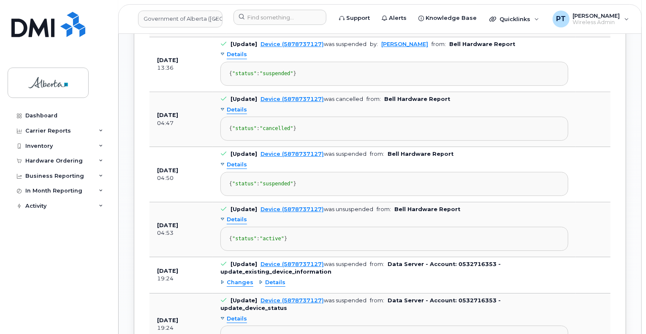
scroll to position [1393, 0]
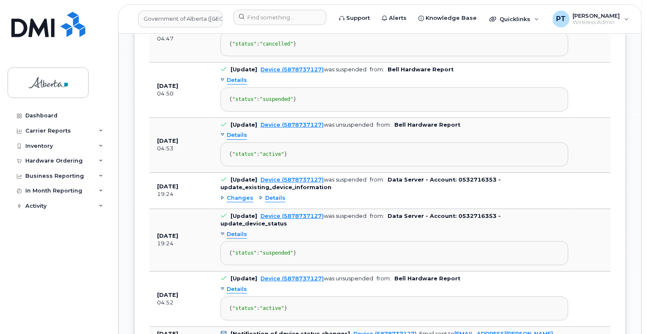
click at [238, 139] on span "Details" at bounding box center [237, 135] width 20 height 8
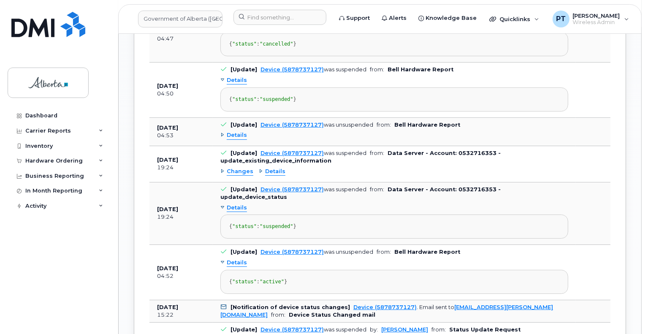
click at [236, 84] on span "Details" at bounding box center [237, 80] width 20 height 8
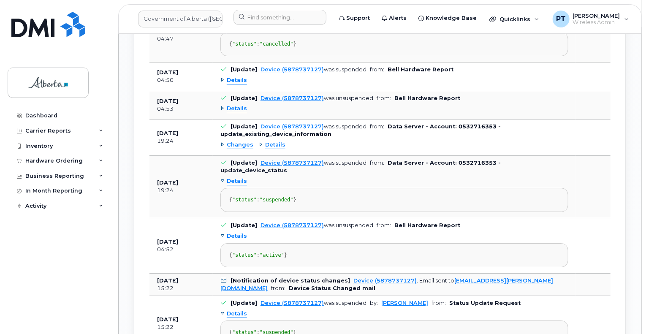
scroll to position [1309, 0]
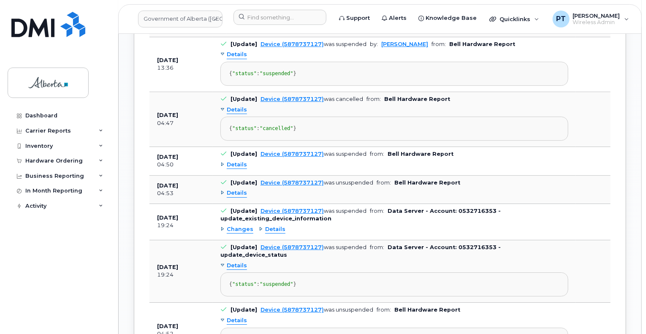
click at [238, 114] on span "Details" at bounding box center [237, 110] width 20 height 8
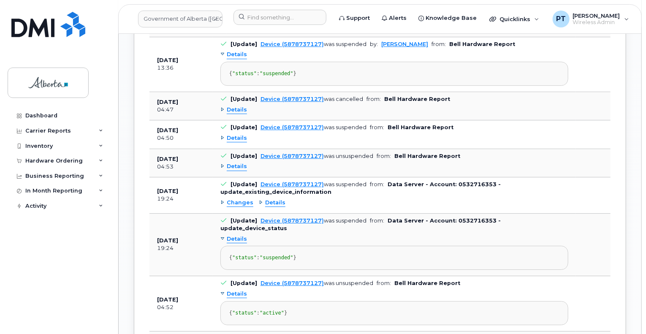
click at [239, 59] on span "Details" at bounding box center [237, 55] width 20 height 8
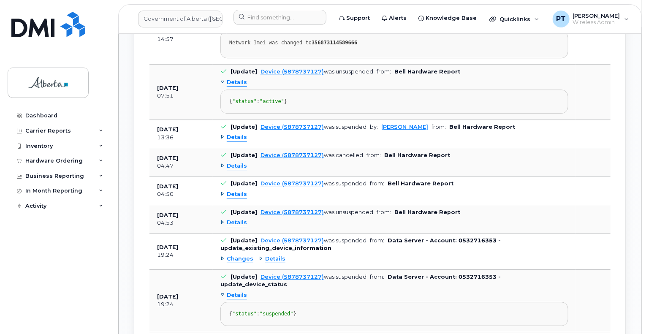
scroll to position [1225, 0]
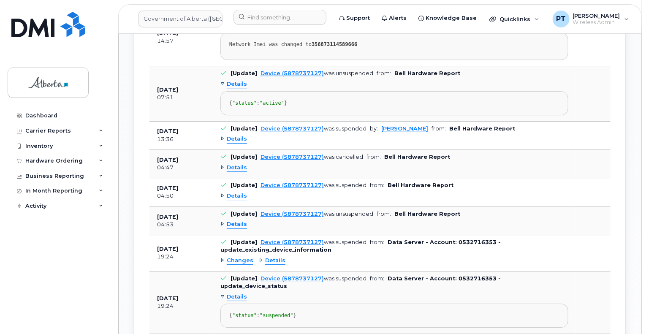
click at [232, 80] on span "Details" at bounding box center [237, 84] width 20 height 8
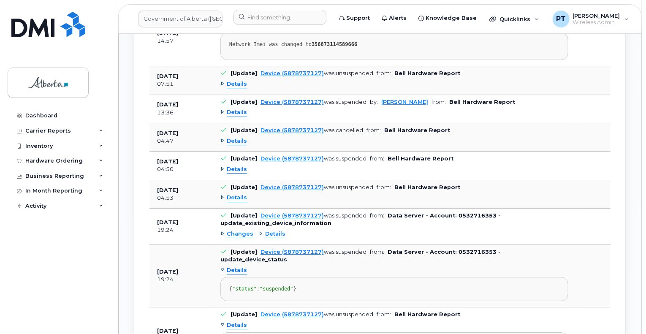
click at [242, 266] on span "Details" at bounding box center [237, 270] width 20 height 8
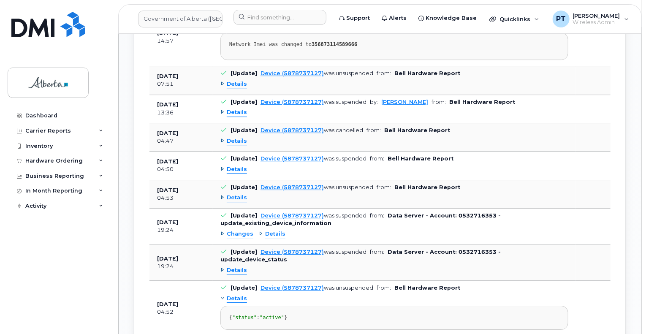
click at [235, 295] on span "Details" at bounding box center [237, 299] width 20 height 8
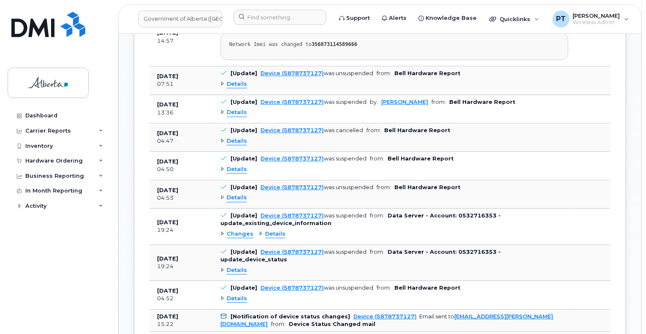
click at [67, 322] on div "Dashboard Carrier Reports Monthly Billing Data Daily Data Pooling Data Behavior…" at bounding box center [57, 167] width 114 height 334
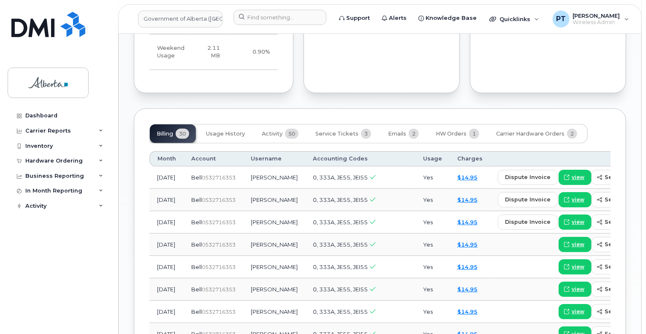
scroll to position [633, 0]
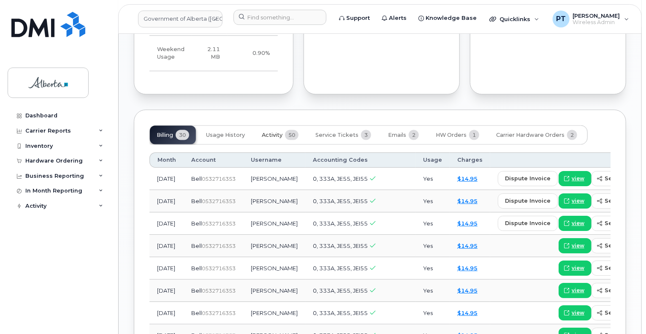
click at [278, 132] on span "Activity" at bounding box center [272, 135] width 21 height 7
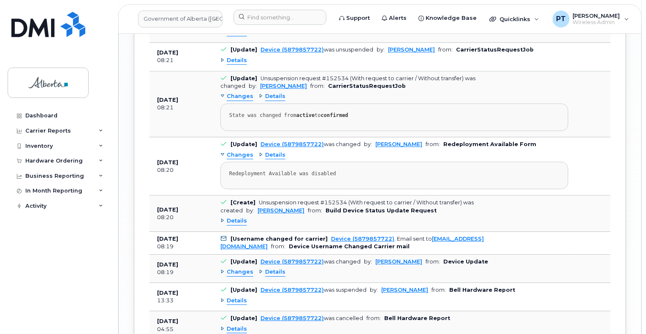
scroll to position [1225, 0]
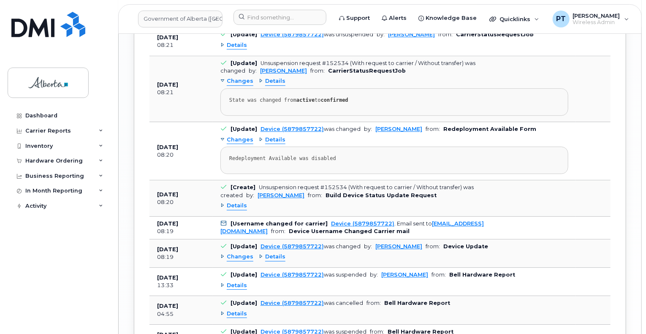
click at [529, 307] on div "Details" at bounding box center [394, 314] width 348 height 14
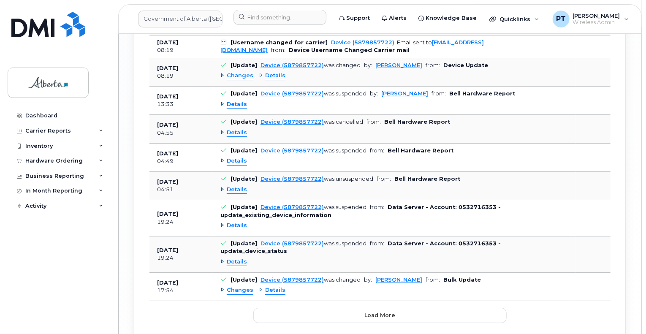
scroll to position [1409, 0]
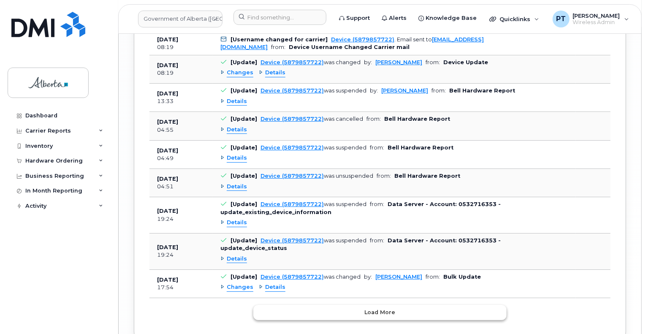
click at [387, 308] on span "Load more" at bounding box center [380, 312] width 31 height 8
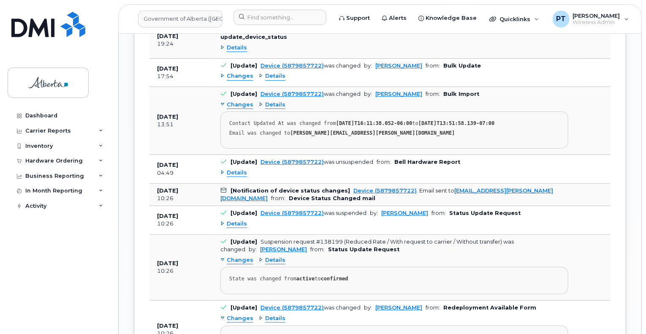
scroll to position [1578, 0]
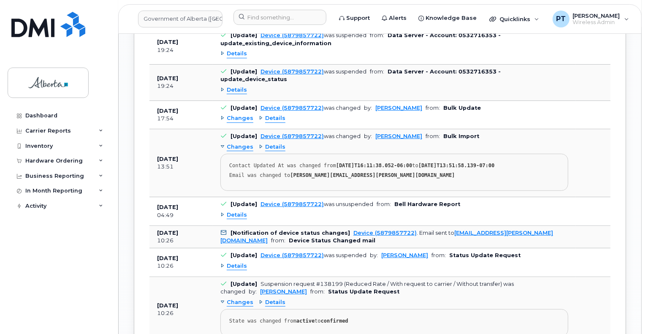
click at [238, 262] on span "Details" at bounding box center [237, 266] width 20 height 8
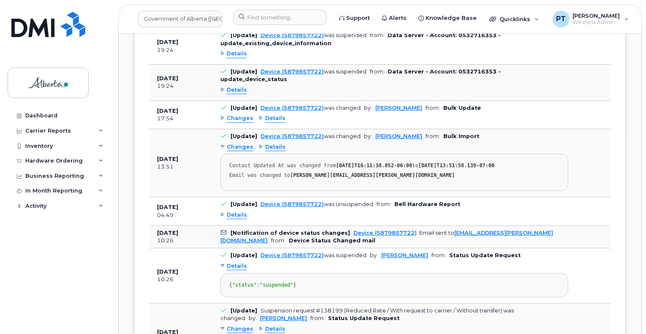
click at [238, 262] on span "Details" at bounding box center [237, 266] width 20 height 8
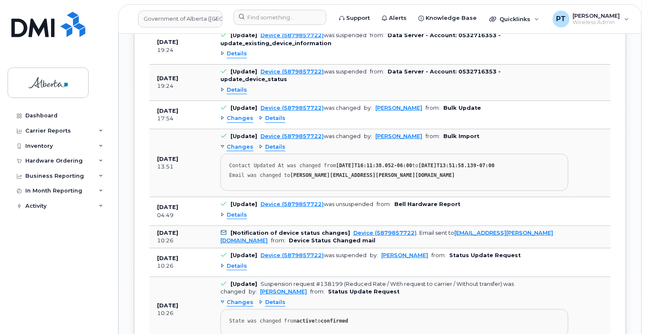
click at [236, 211] on span "Details" at bounding box center [237, 215] width 20 height 8
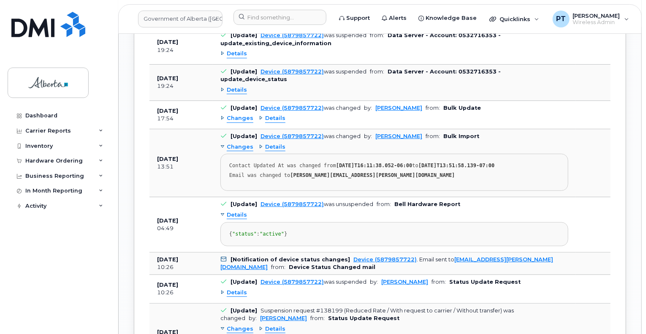
click at [243, 211] on span "Details" at bounding box center [237, 215] width 20 height 8
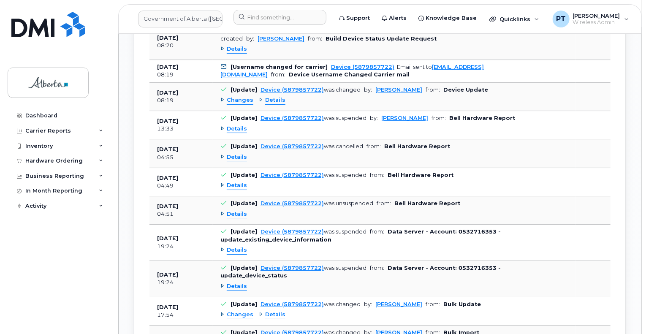
scroll to position [1366, 0]
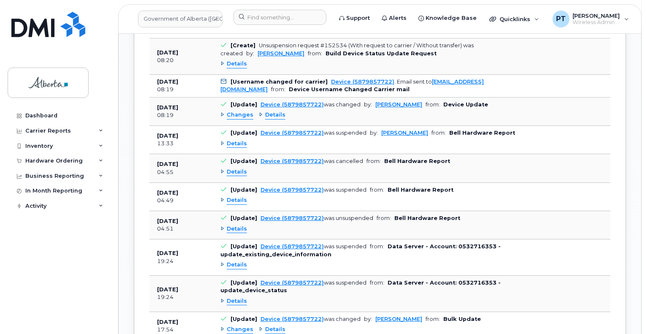
click at [239, 111] on span "Changes" at bounding box center [240, 115] width 27 height 8
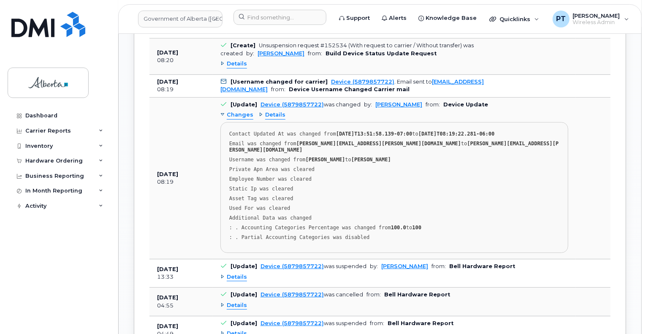
click at [239, 111] on span "Changes" at bounding box center [240, 115] width 27 height 8
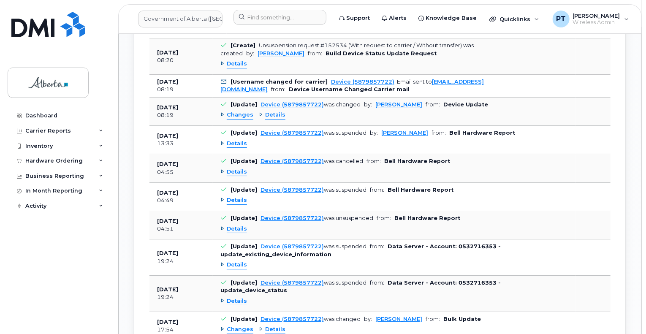
scroll to position [1282, 0]
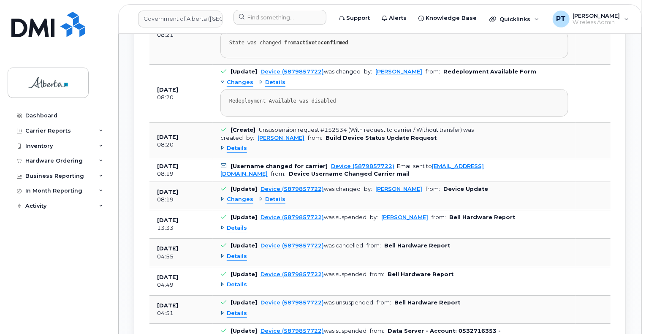
click at [225, 144] on div "Details" at bounding box center [233, 148] width 27 height 8
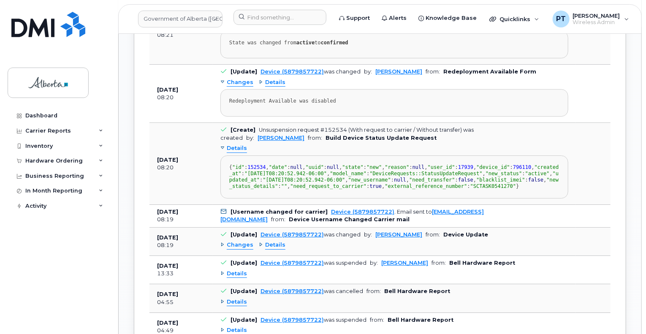
click at [244, 144] on span "Details" at bounding box center [237, 148] width 20 height 8
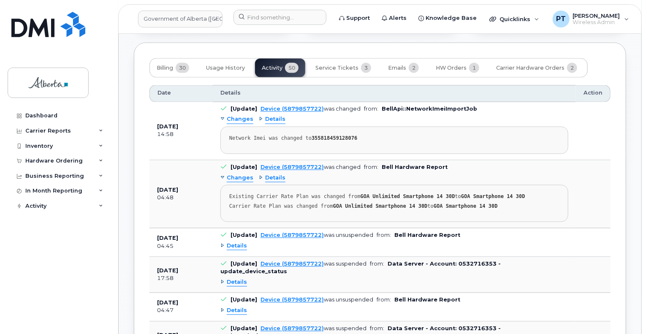
scroll to position [606, 0]
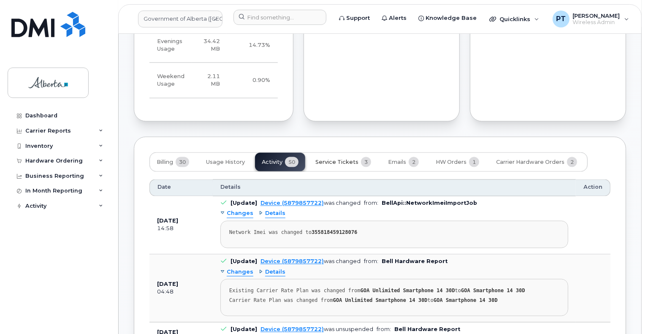
click at [334, 159] on span "Service Tickets" at bounding box center [336, 162] width 43 height 7
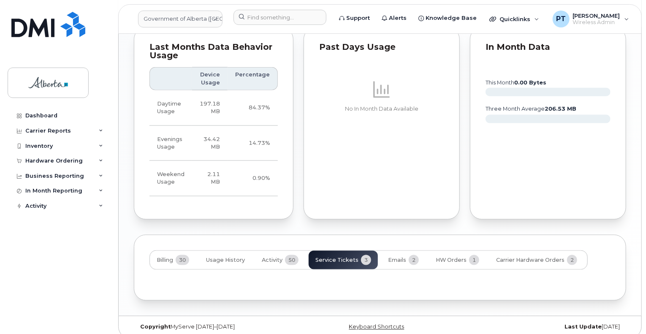
scroll to position [575, 0]
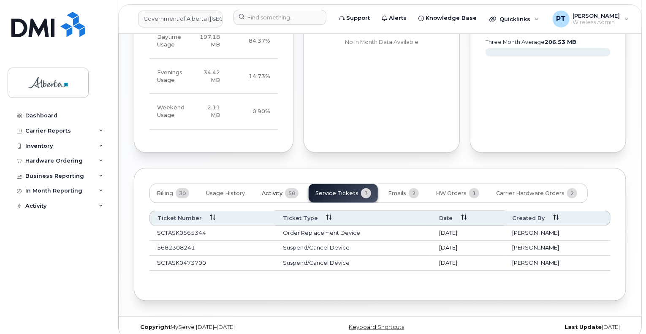
click at [269, 190] on span "Activity" at bounding box center [272, 193] width 21 height 7
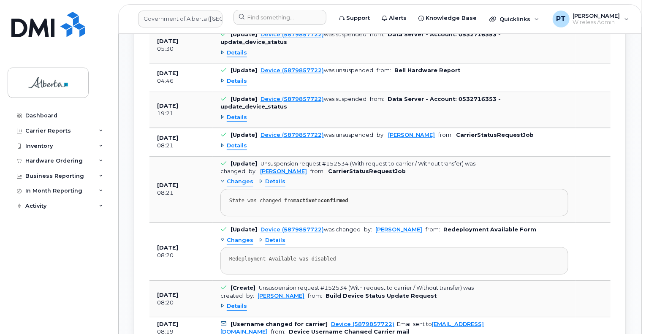
scroll to position [1082, 0]
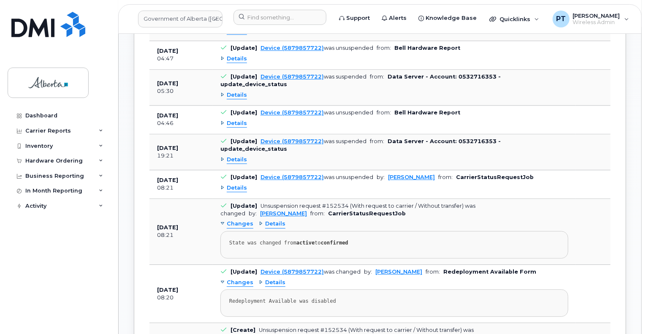
click at [237, 184] on span "Details" at bounding box center [237, 188] width 20 height 8
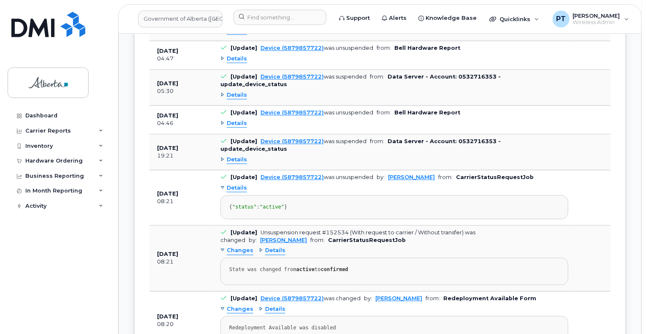
click at [237, 184] on span "Details" at bounding box center [237, 188] width 20 height 8
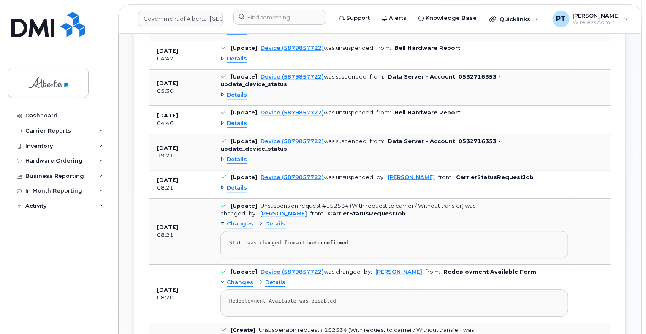
click at [234, 156] on span "Details" at bounding box center [237, 160] width 20 height 8
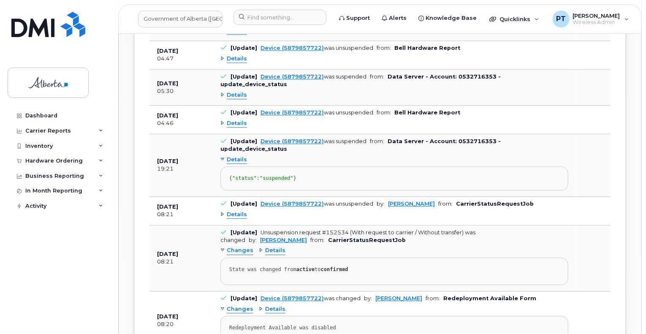
click at [234, 156] on span "Details" at bounding box center [237, 160] width 20 height 8
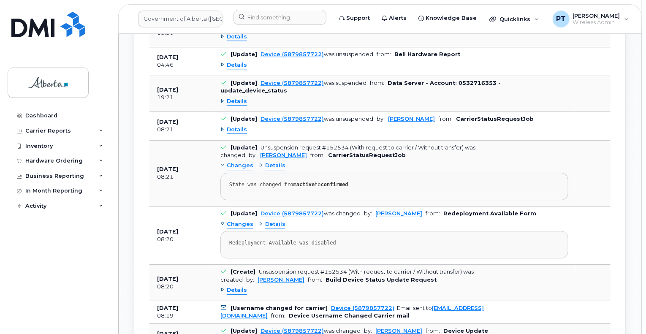
scroll to position [1182, 0]
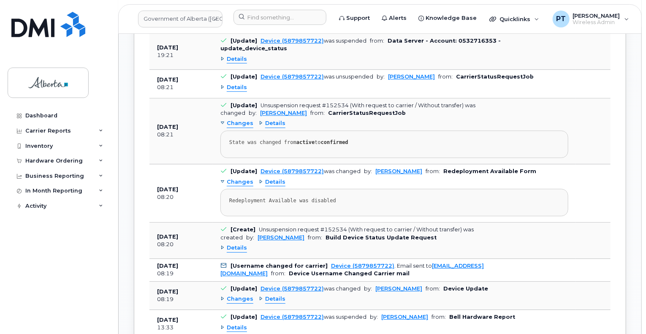
click at [240, 244] on span "Details" at bounding box center [237, 248] width 20 height 8
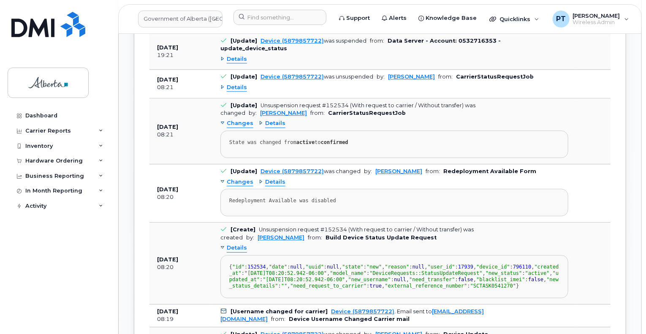
click at [240, 244] on span "Details" at bounding box center [237, 248] width 20 height 8
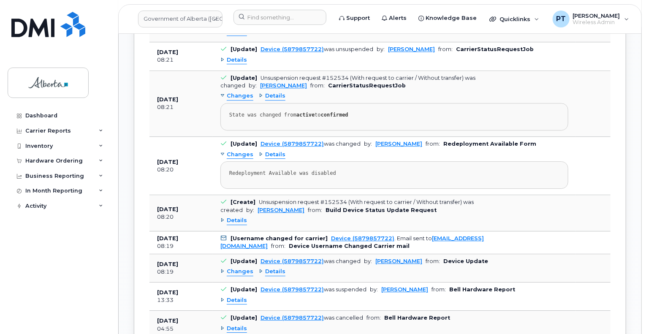
scroll to position [1225, 0]
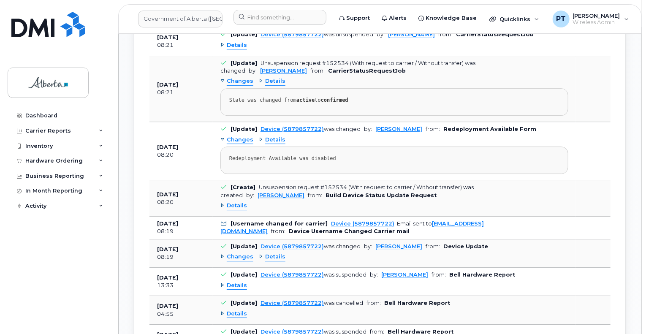
click at [243, 253] on span "Changes" at bounding box center [240, 257] width 27 height 8
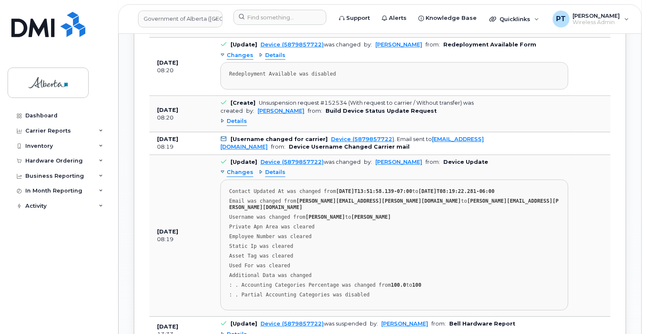
scroll to position [1478, 0]
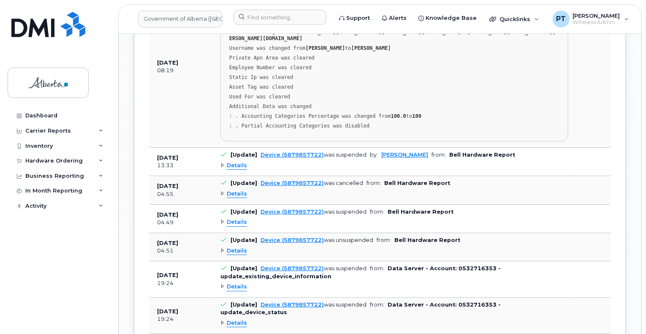
click at [237, 162] on span "Details" at bounding box center [237, 166] width 20 height 8
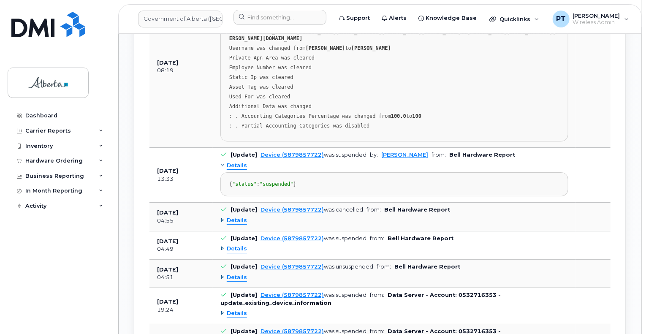
drag, startPoint x: 237, startPoint y: 115, endPoint x: 235, endPoint y: 121, distance: 6.3
click at [237, 162] on span "Details" at bounding box center [237, 166] width 20 height 8
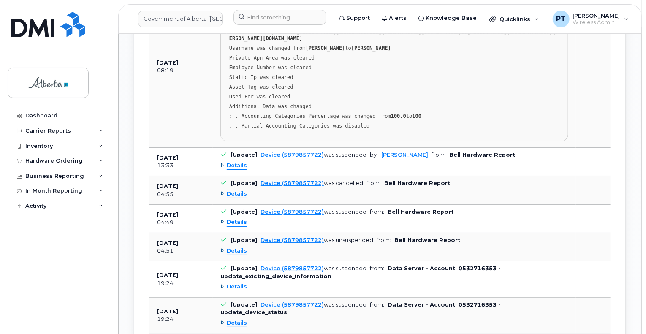
click at [238, 218] on span "Details" at bounding box center [237, 222] width 20 height 8
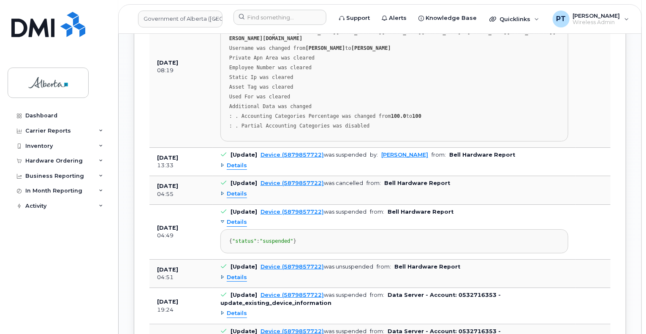
click at [238, 218] on span "Details" at bounding box center [237, 222] width 20 height 8
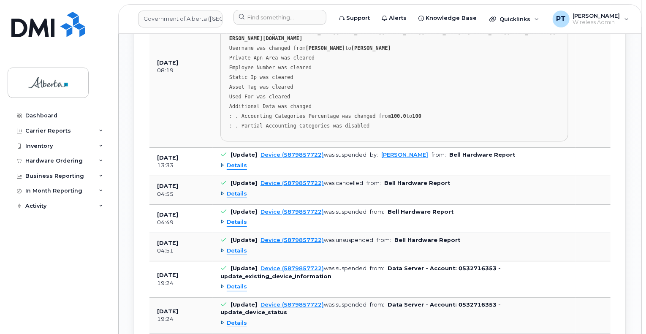
click at [235, 190] on span "Details" at bounding box center [237, 194] width 20 height 8
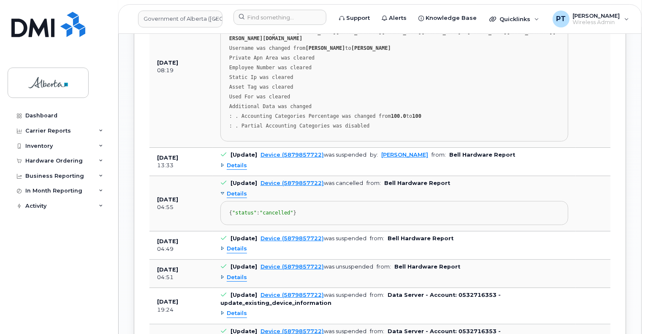
click at [235, 190] on span "Details" at bounding box center [237, 194] width 20 height 8
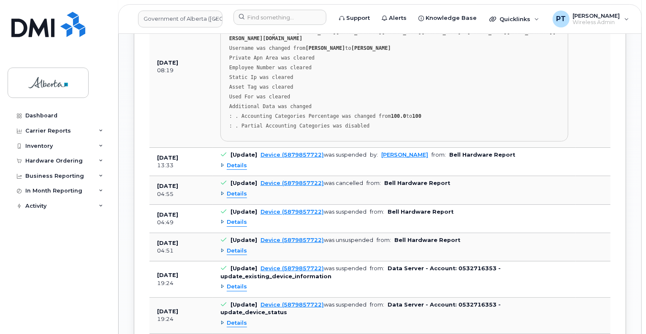
click at [235, 162] on span "Details" at bounding box center [237, 166] width 20 height 8
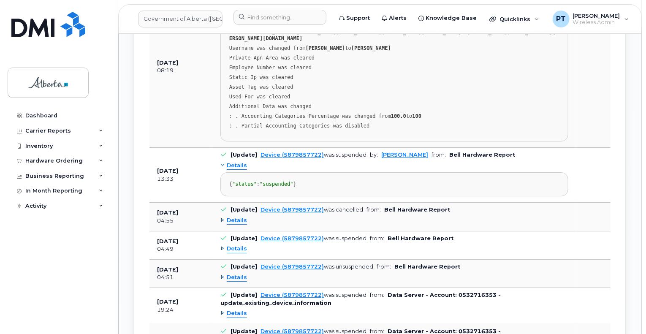
click at [235, 162] on span "Details" at bounding box center [237, 166] width 20 height 8
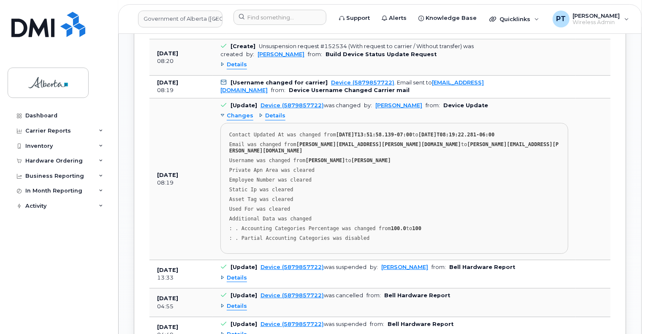
scroll to position [1351, 0]
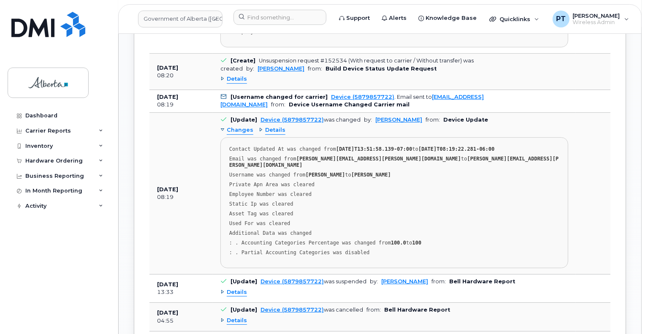
click at [234, 288] on span "Details" at bounding box center [237, 292] width 20 height 8
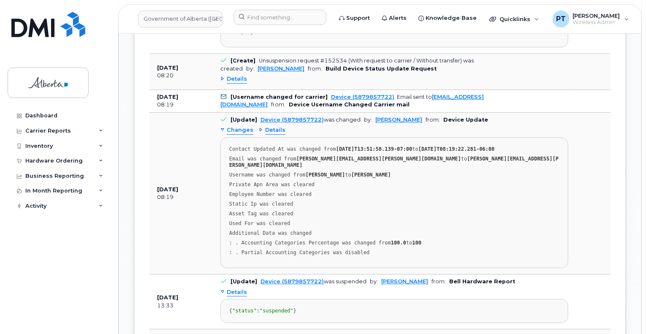
click at [234, 288] on span "Details" at bounding box center [237, 292] width 20 height 8
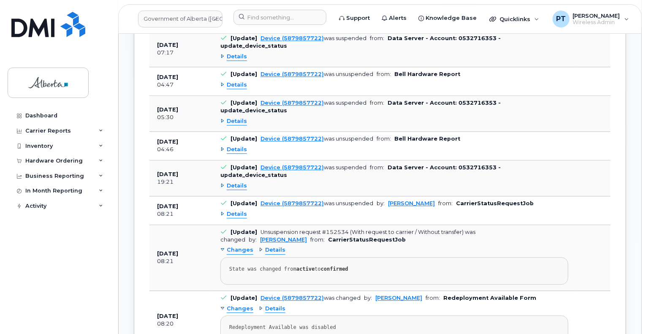
scroll to position [929, 0]
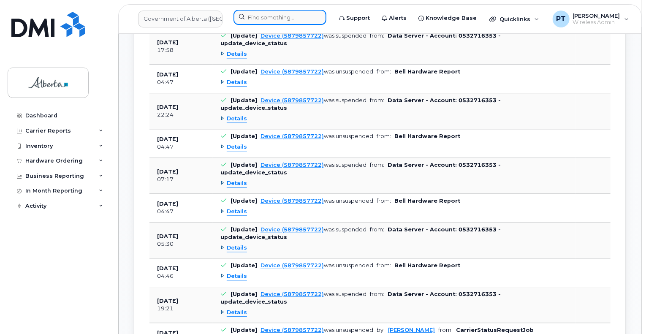
click at [282, 18] on input at bounding box center [280, 17] width 93 height 15
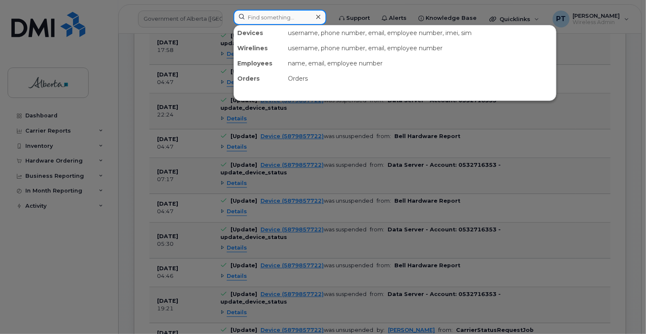
paste input "4035922973"
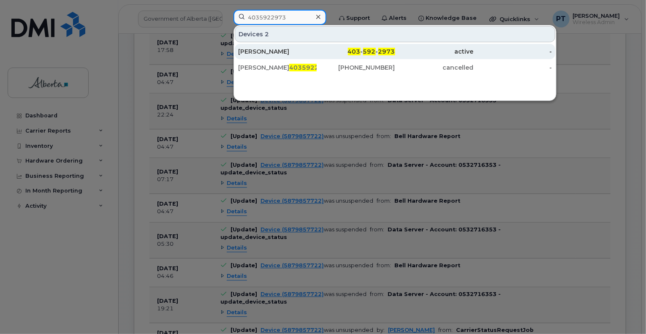
type input "4035922973"
drag, startPoint x: 276, startPoint y: 52, endPoint x: 551, endPoint y: 106, distance: 279.8
click at [276, 52] on div "Stephanie Moore" at bounding box center [277, 51] width 79 height 8
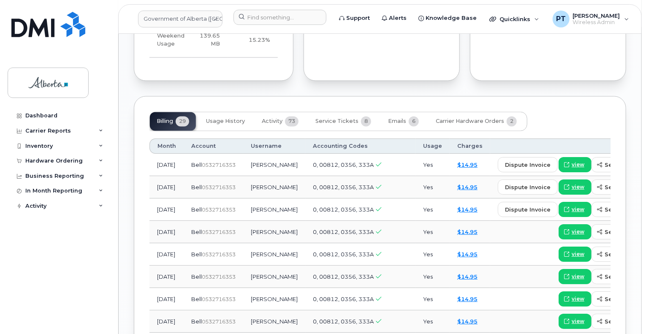
scroll to position [633, 0]
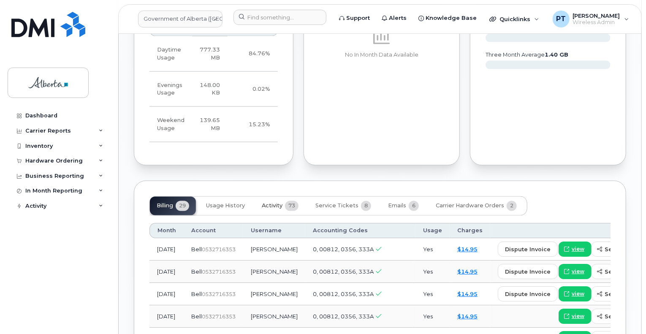
click at [267, 203] on span "Activity" at bounding box center [272, 206] width 21 height 7
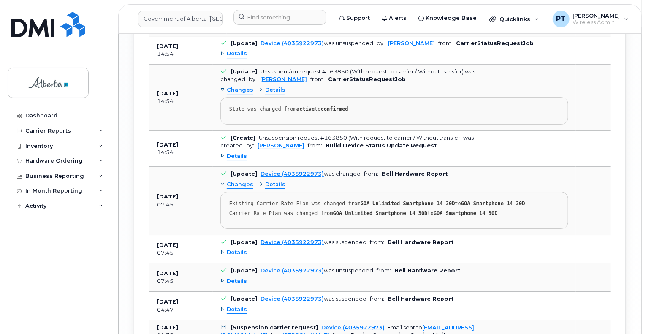
scroll to position [1434, 0]
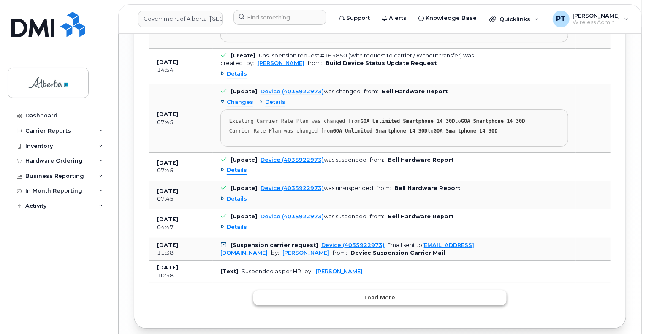
click at [369, 293] on span "Load more" at bounding box center [380, 297] width 31 height 8
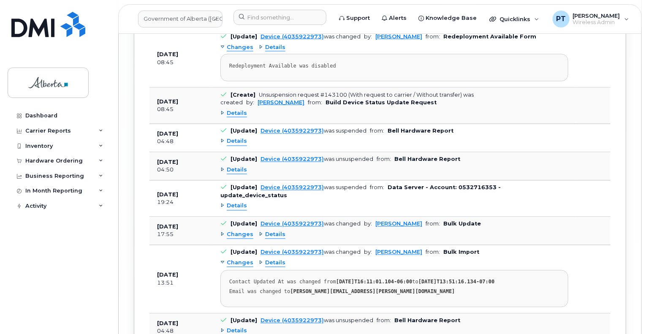
scroll to position [2335, 0]
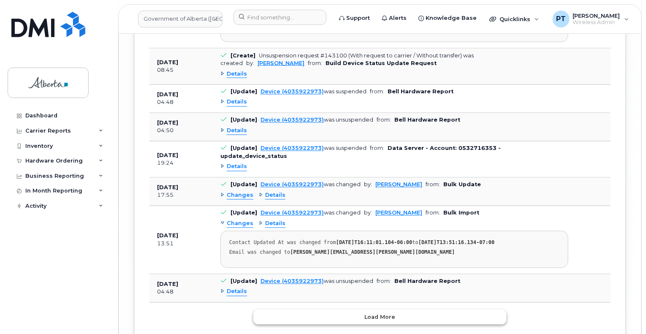
click at [379, 313] on span "Load more" at bounding box center [380, 317] width 31 height 8
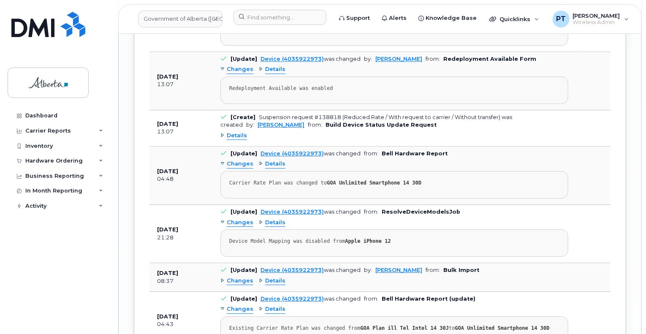
scroll to position [2715, 0]
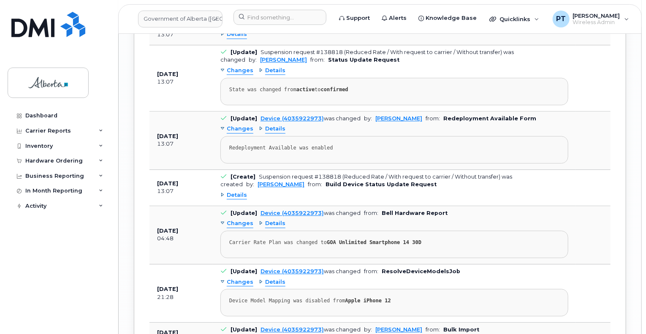
scroll to position [2686, 0]
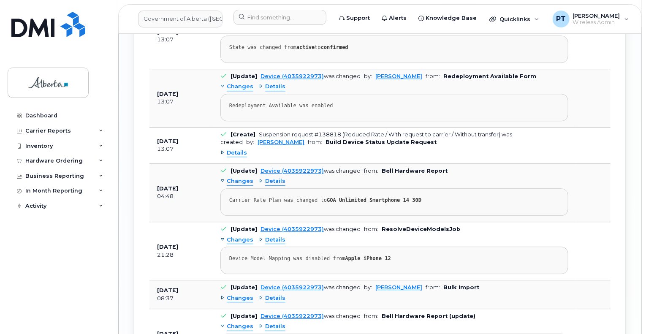
click at [239, 149] on span "Details" at bounding box center [237, 153] width 20 height 8
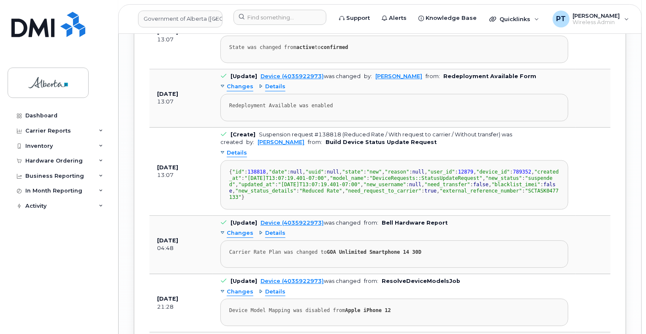
click at [240, 149] on span "Details" at bounding box center [237, 153] width 20 height 8
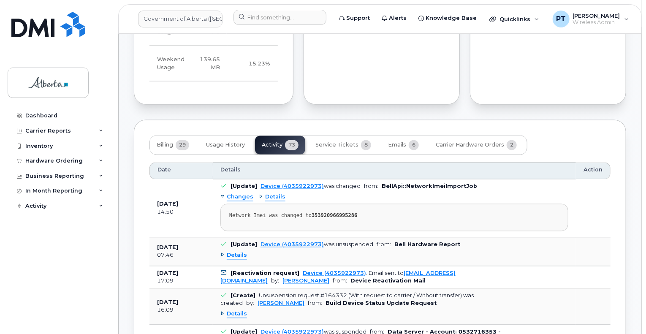
scroll to position [743, 0]
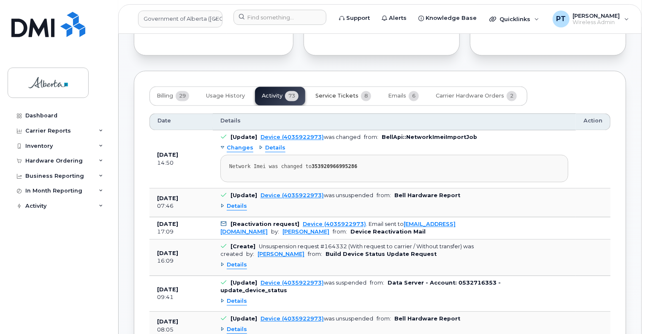
click at [348, 93] on span "Service Tickets" at bounding box center [336, 96] width 43 height 7
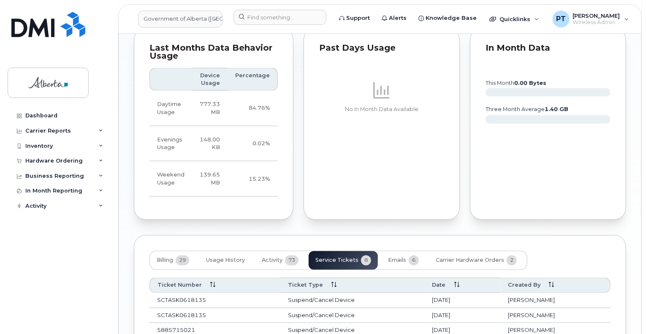
scroll to position [720, 0]
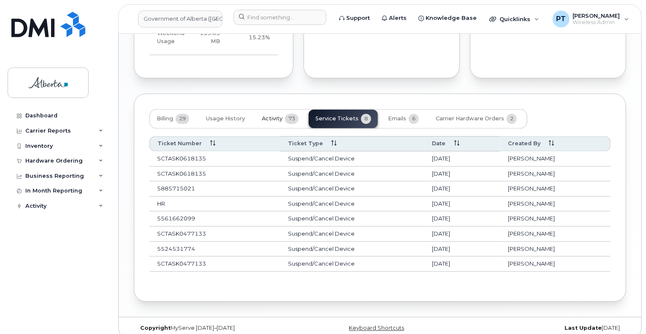
click at [270, 116] on span "Activity" at bounding box center [272, 119] width 21 height 7
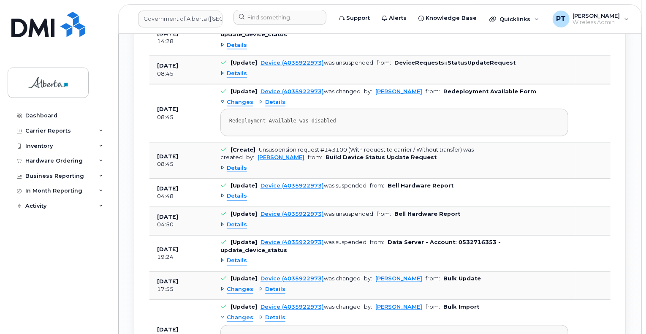
scroll to position [2367, 0]
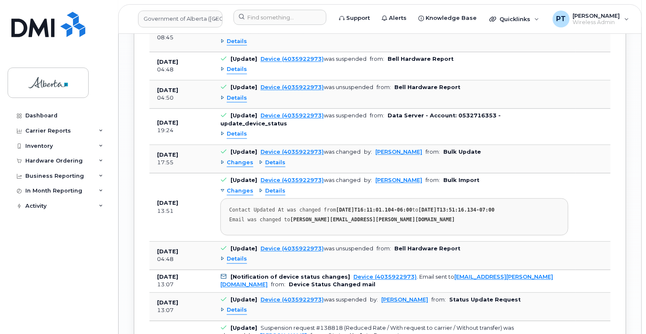
click at [231, 255] on span "Details" at bounding box center [237, 259] width 20 height 8
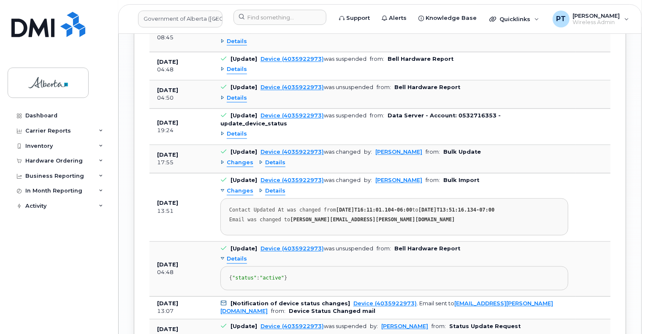
click at [231, 255] on span "Details" at bounding box center [237, 259] width 20 height 8
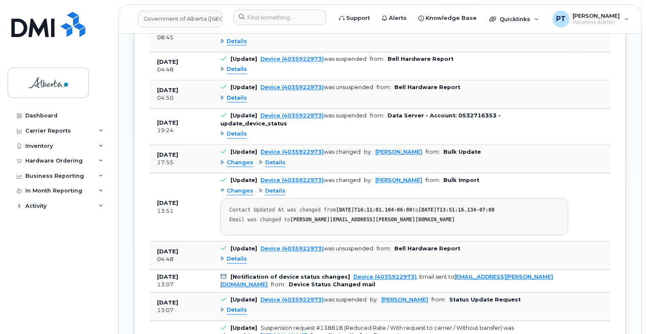
click at [243, 159] on span "Changes" at bounding box center [240, 163] width 27 height 8
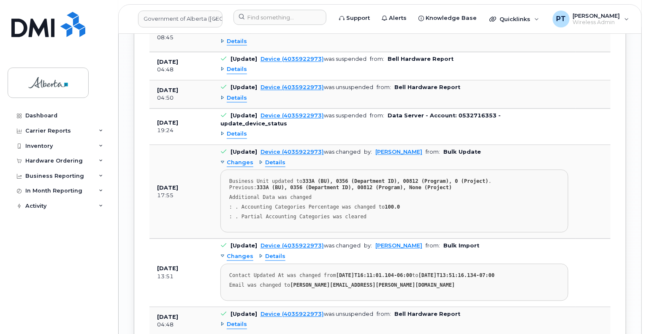
click at [243, 159] on span "Changes" at bounding box center [240, 163] width 27 height 8
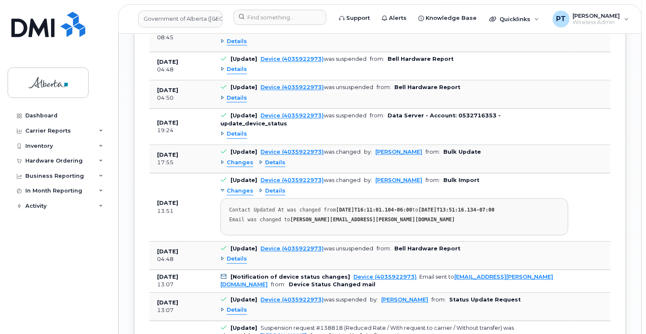
click at [234, 130] on span "Details" at bounding box center [237, 134] width 20 height 8
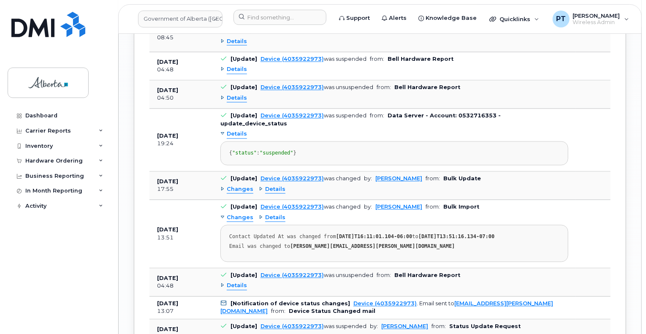
click at [234, 130] on span "Details" at bounding box center [237, 134] width 20 height 8
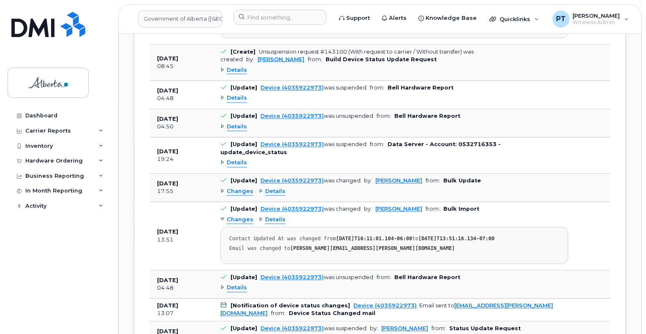
scroll to position [2325, 0]
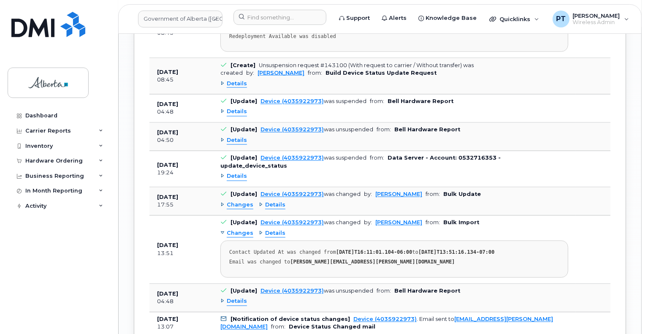
click at [240, 173] on span "Details" at bounding box center [237, 177] width 20 height 8
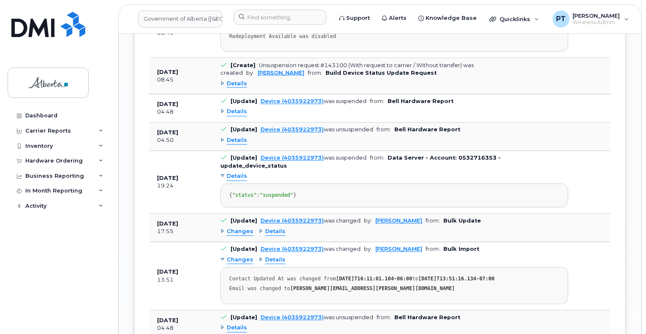
click at [240, 173] on span "Details" at bounding box center [237, 177] width 20 height 8
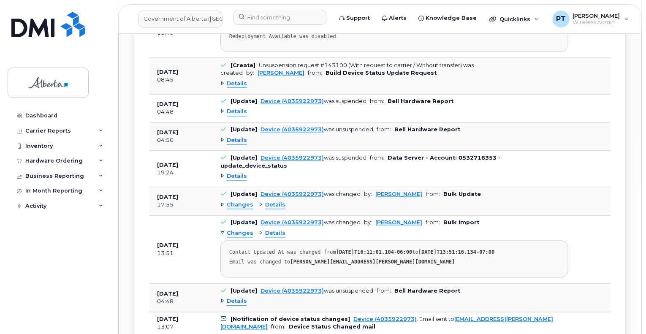
click at [235, 137] on span "Details" at bounding box center [237, 141] width 20 height 8
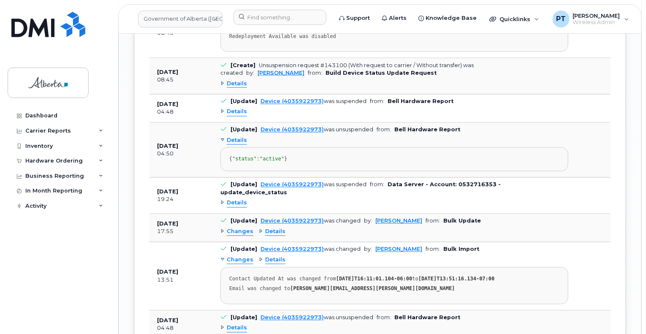
click at [235, 137] on span "Details" at bounding box center [237, 141] width 20 height 8
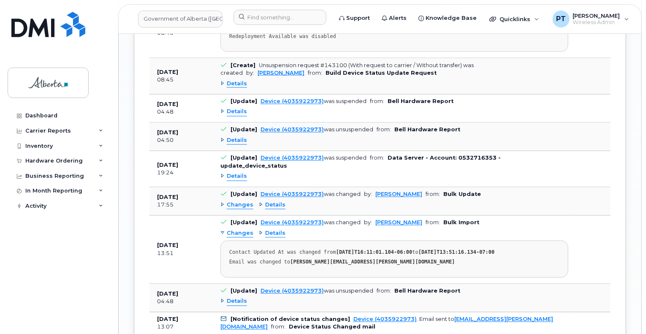
click at [242, 108] on span "Details" at bounding box center [237, 112] width 20 height 8
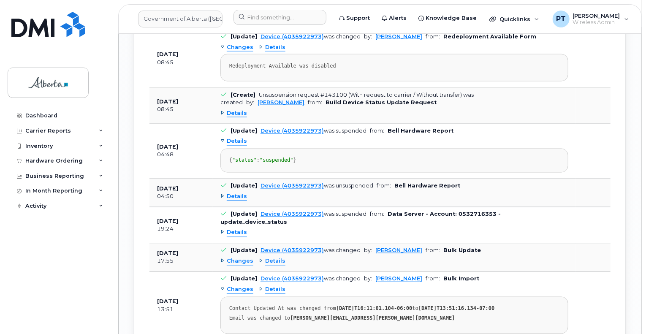
scroll to position [2283, 0]
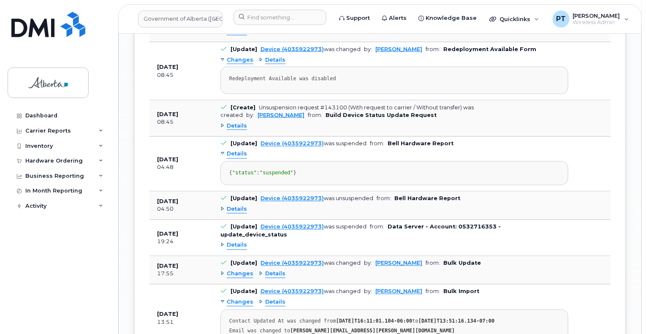
click at [239, 150] on span "Details" at bounding box center [237, 154] width 20 height 8
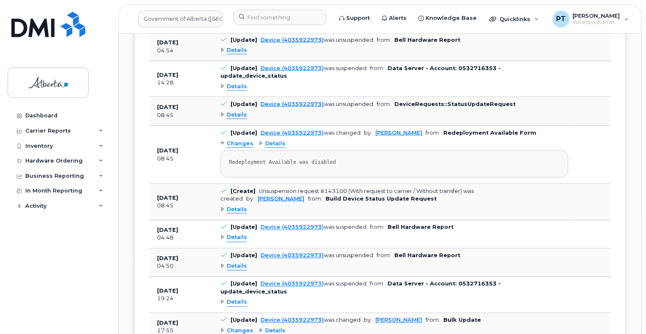
scroll to position [2198, 0]
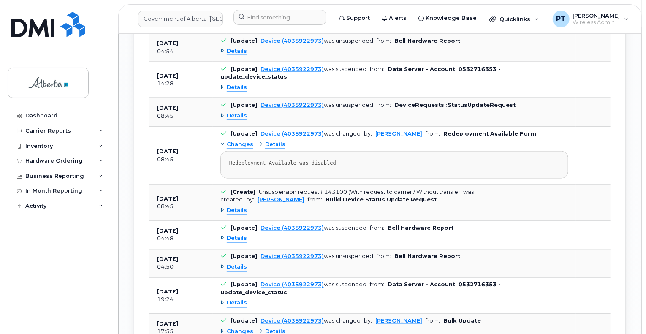
click at [242, 206] on span "Details" at bounding box center [237, 210] width 20 height 8
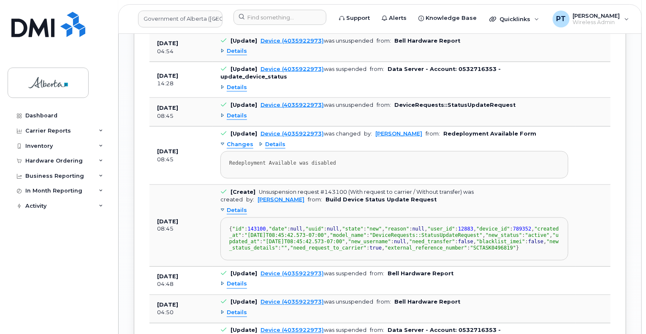
click at [242, 206] on span "Details" at bounding box center [237, 210] width 20 height 8
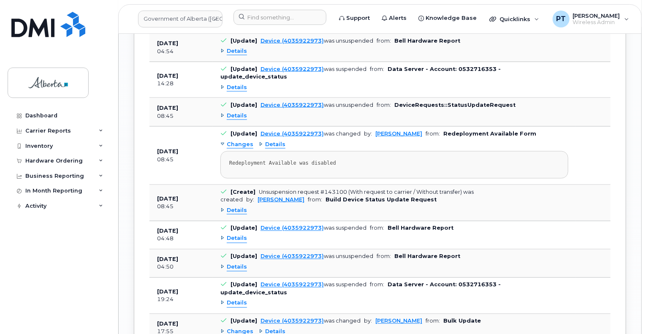
click at [239, 112] on span "Details" at bounding box center [237, 116] width 20 height 8
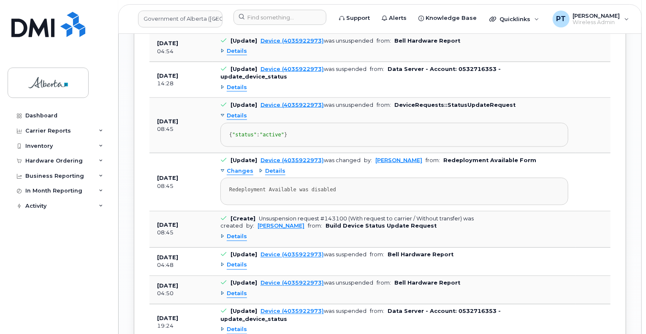
click at [239, 112] on span "Details" at bounding box center [237, 116] width 20 height 8
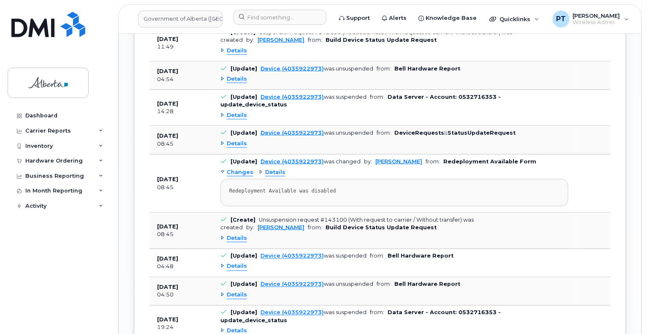
scroll to position [2156, 0]
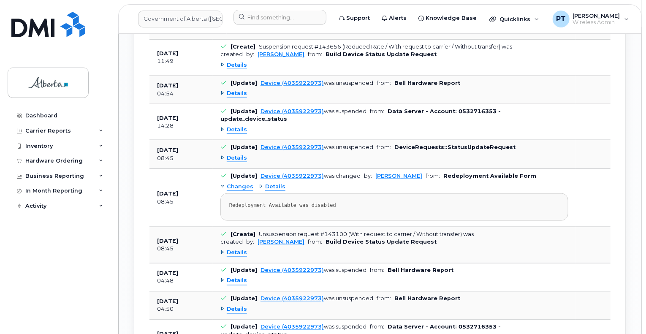
click at [241, 126] on span "Details" at bounding box center [237, 130] width 20 height 8
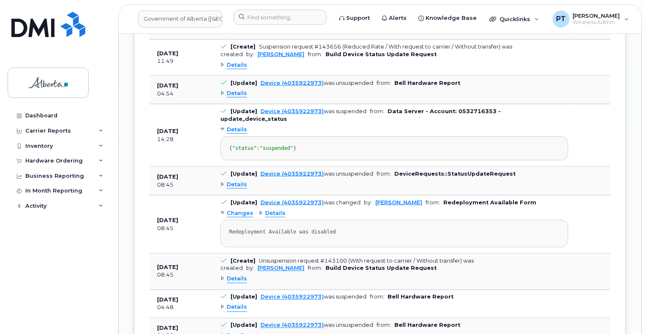
click at [241, 126] on span "Details" at bounding box center [237, 130] width 20 height 8
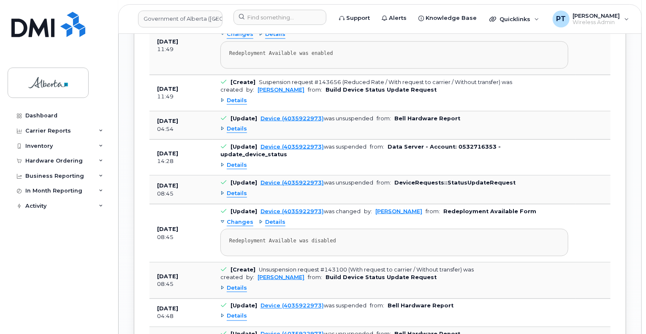
scroll to position [2072, 0]
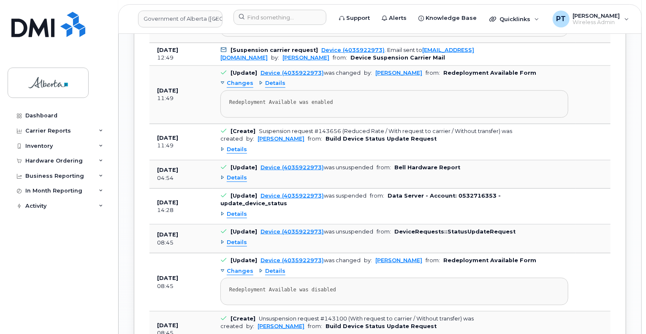
click at [239, 174] on span "Details" at bounding box center [237, 178] width 20 height 8
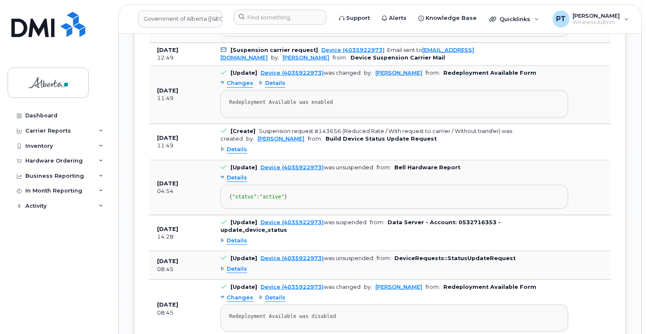
click at [239, 174] on span "Details" at bounding box center [237, 178] width 20 height 8
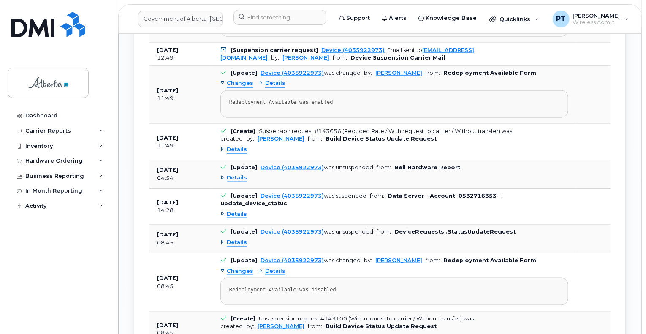
click at [234, 146] on span "Details" at bounding box center [237, 150] width 20 height 8
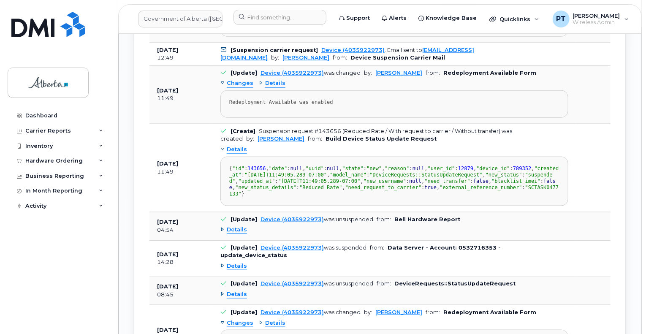
click at [234, 146] on span "Details" at bounding box center [237, 150] width 20 height 8
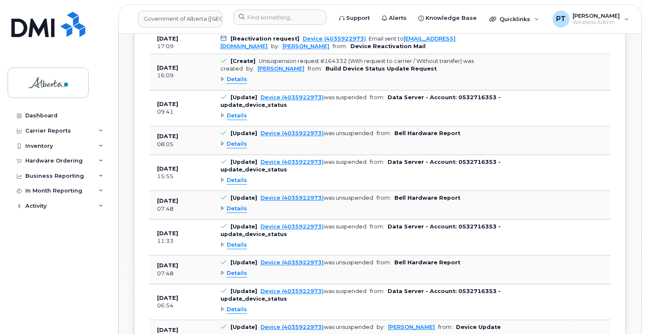
scroll to position [760, 0]
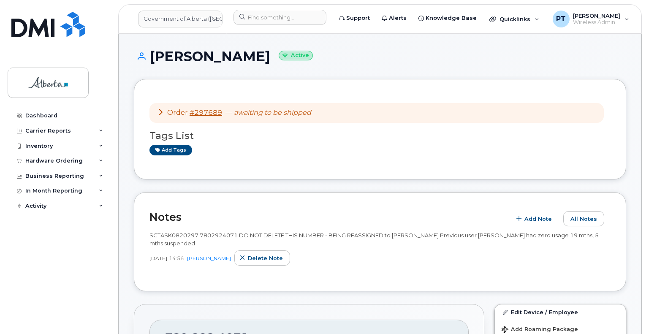
scroll to position [211, 0]
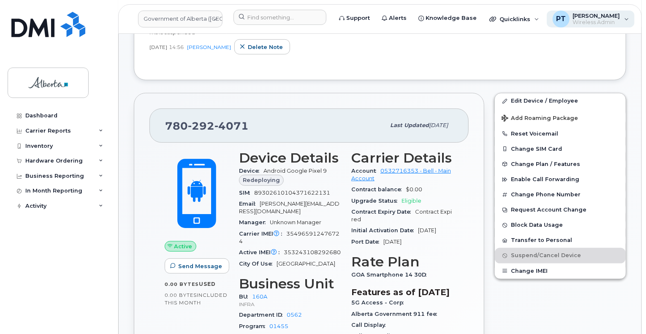
click at [595, 16] on span "[PERSON_NAME]" at bounding box center [596, 15] width 47 height 7
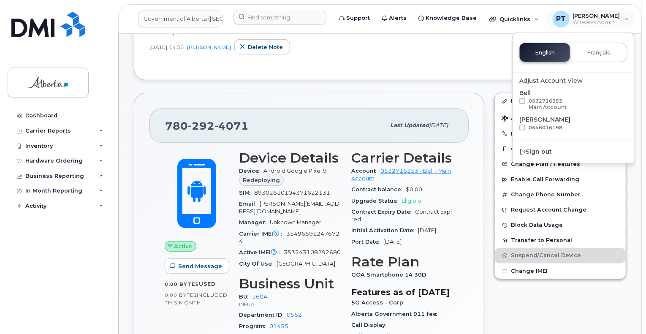
drag, startPoint x: 529, startPoint y: 148, endPoint x: 514, endPoint y: 123, distance: 28.8
click at [529, 148] on div "Sign out" at bounding box center [574, 152] width 122 height 16
